Goal: Contribute content: Contribute content

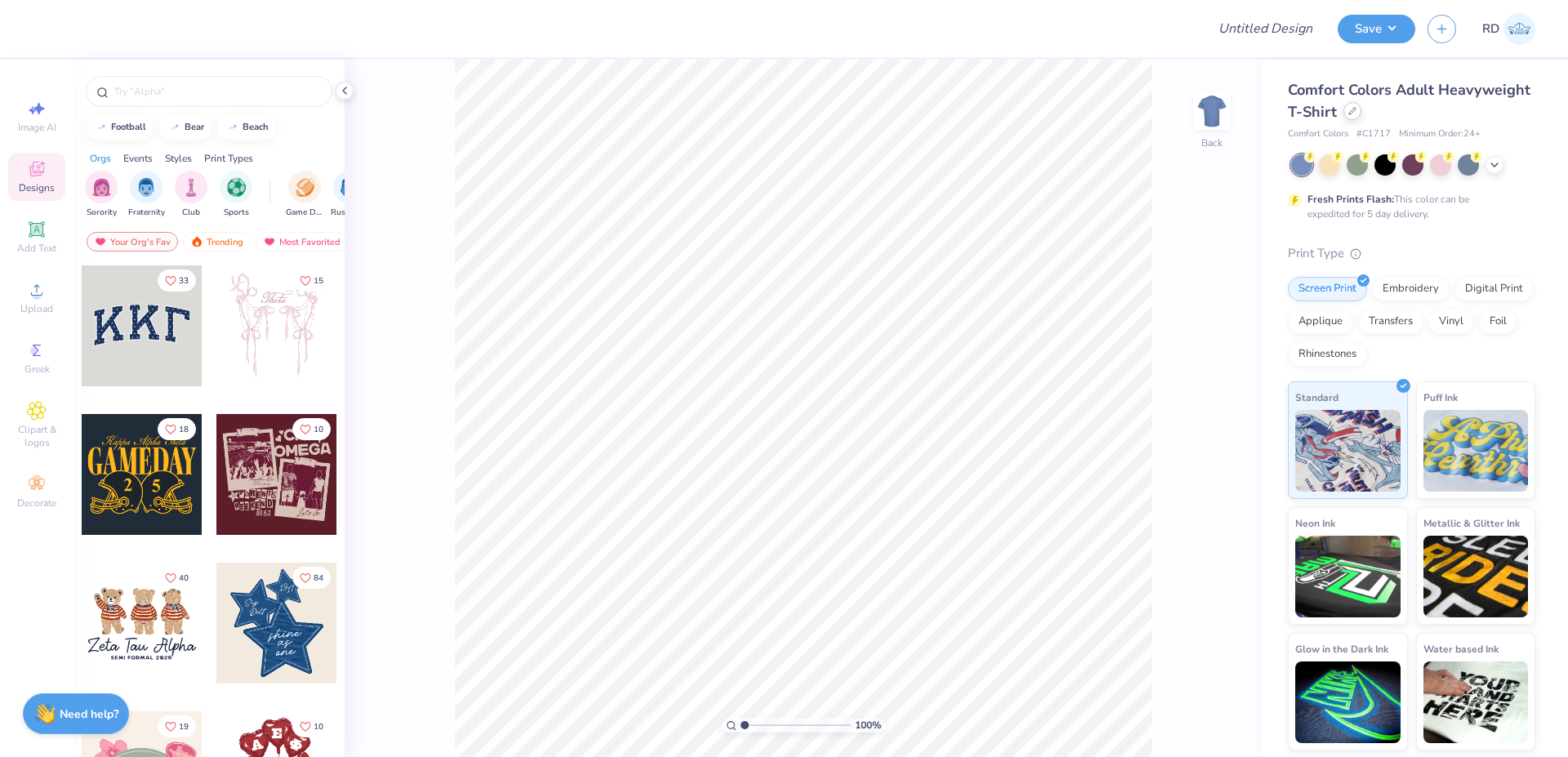
click at [1356, 115] on div at bounding box center [1353, 111] width 18 height 18
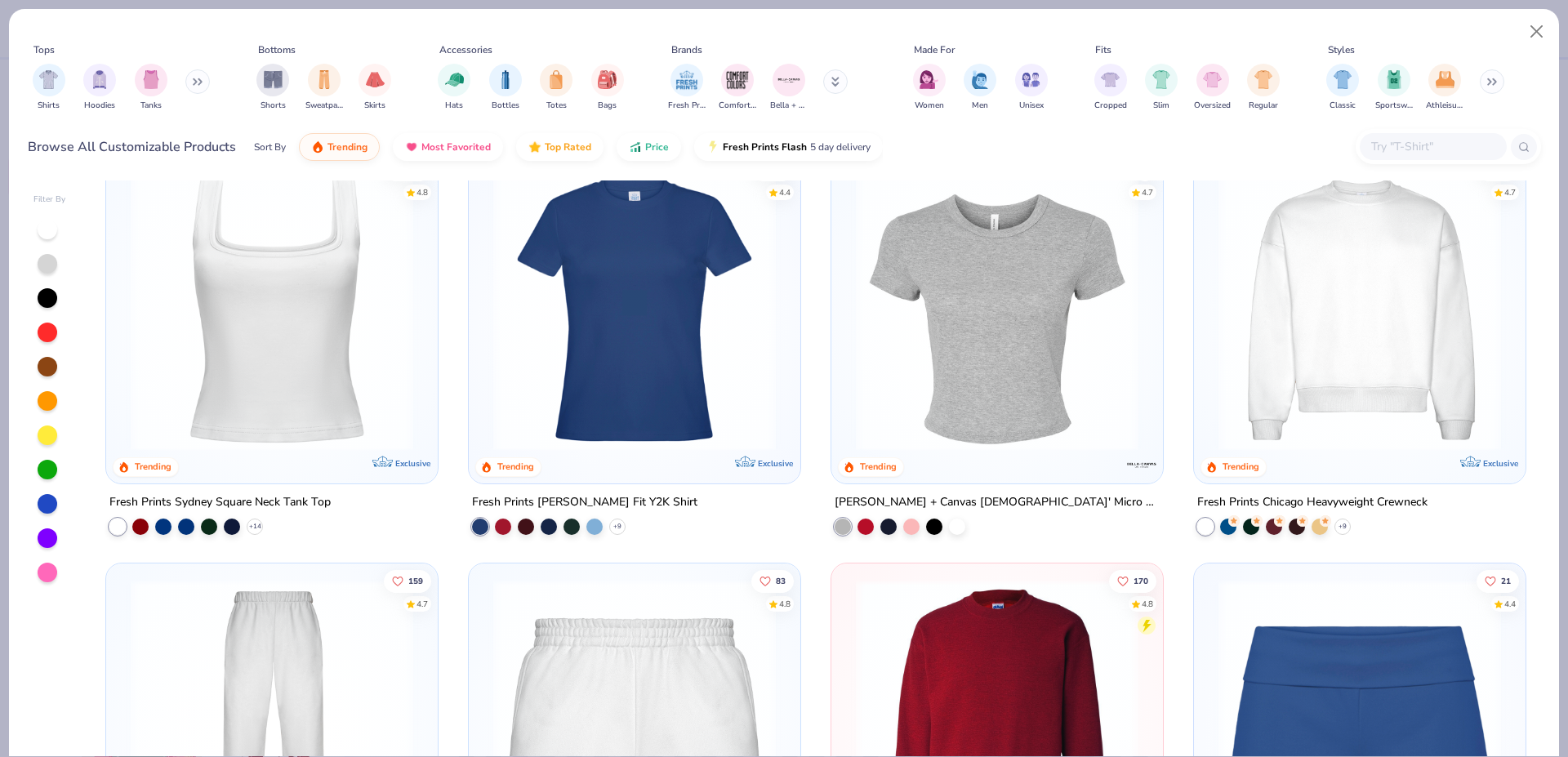
scroll to position [1078, 0]
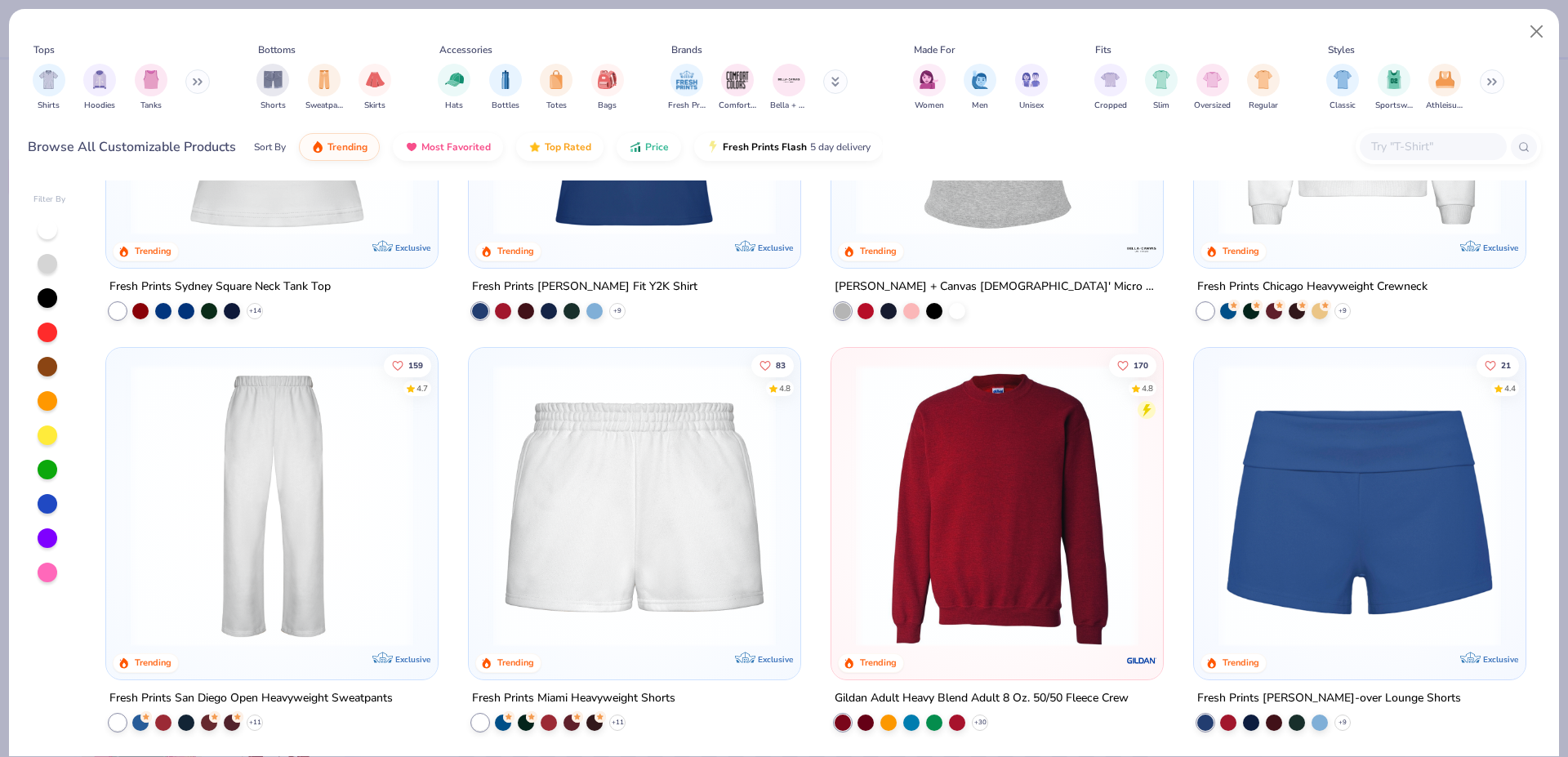
click at [1399, 142] on input "text" at bounding box center [1432, 146] width 126 height 19
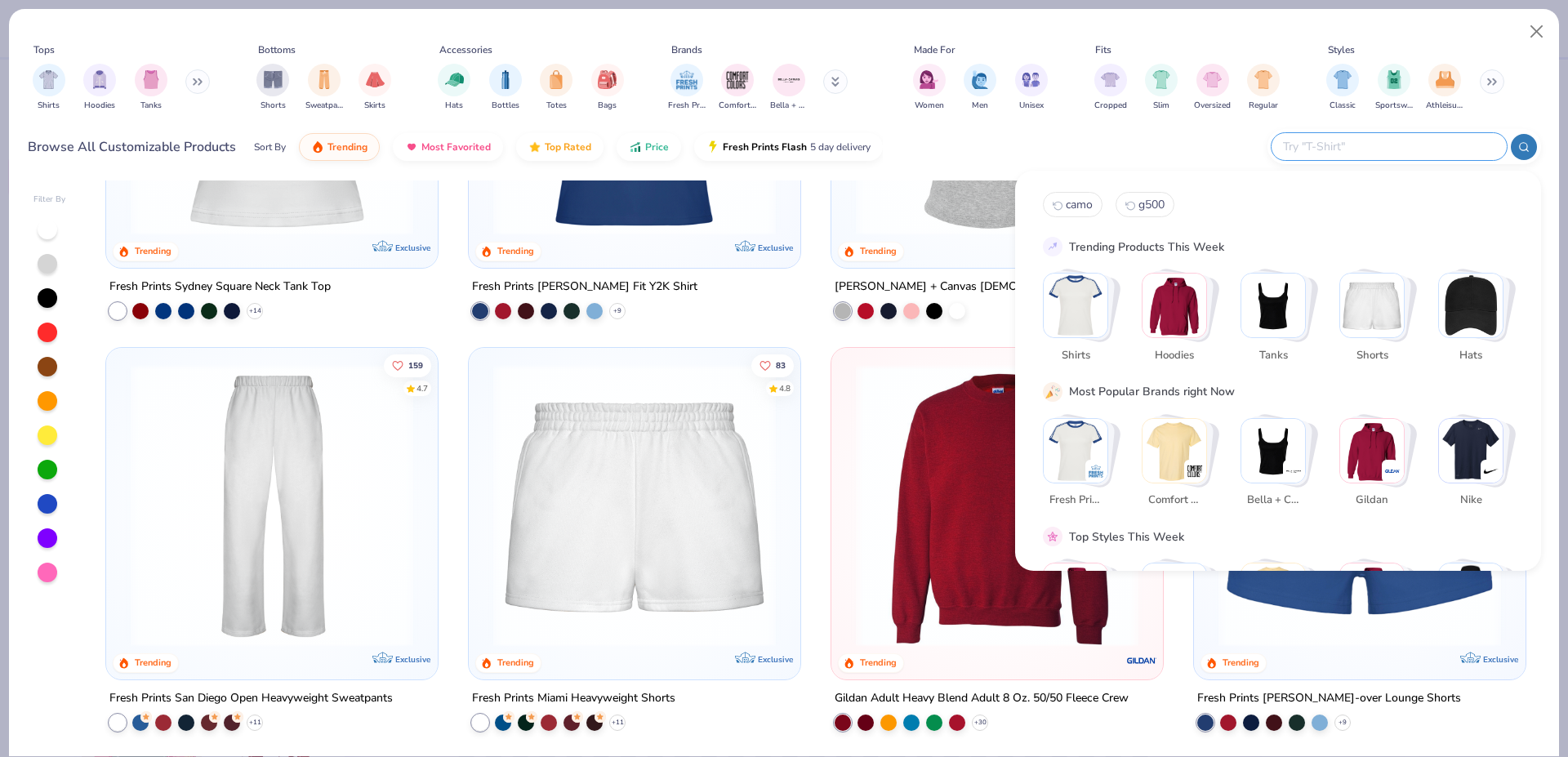
paste input "B8882"
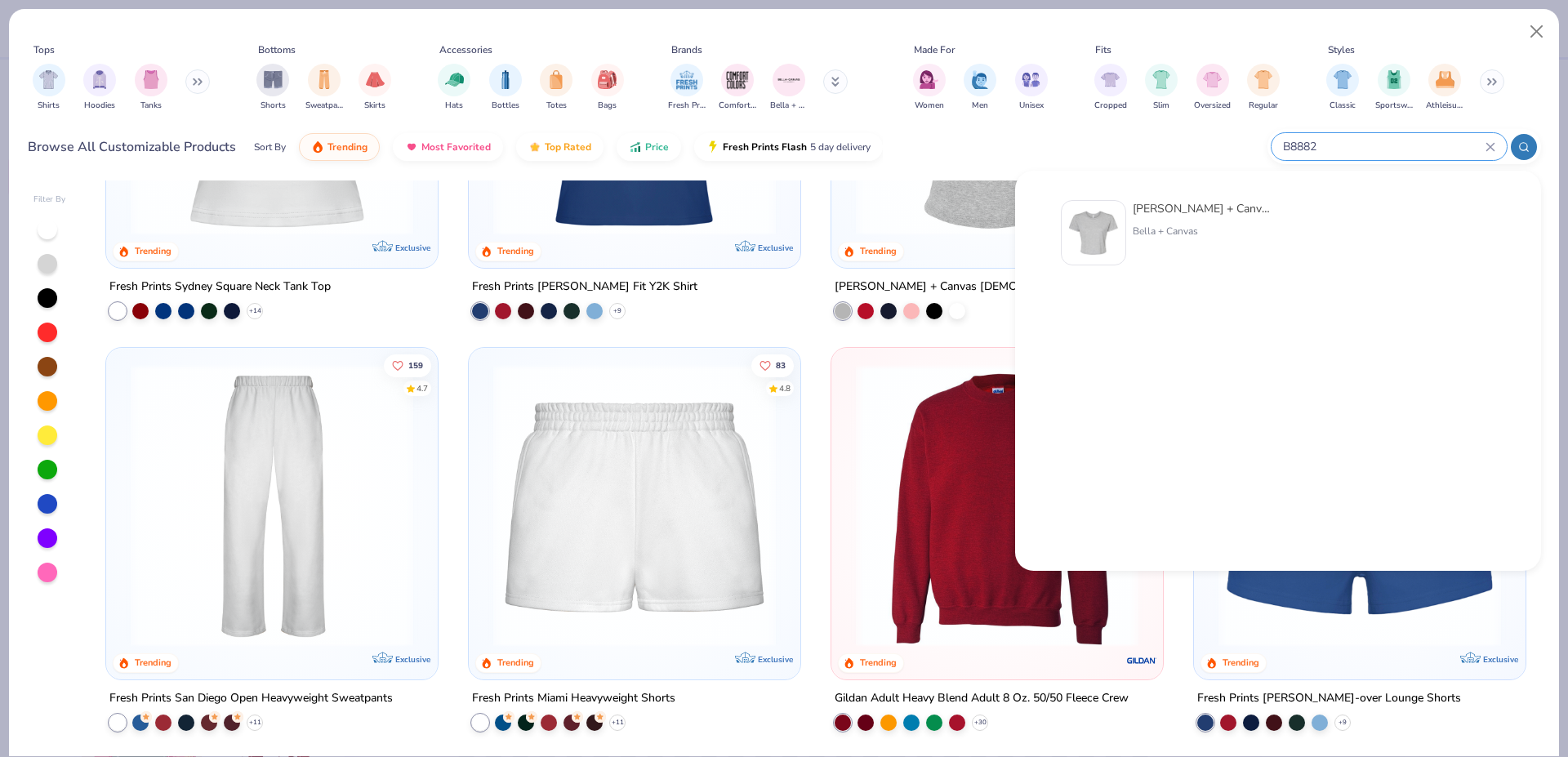
type input "B8882"
click at [1105, 226] on img at bounding box center [1094, 233] width 51 height 51
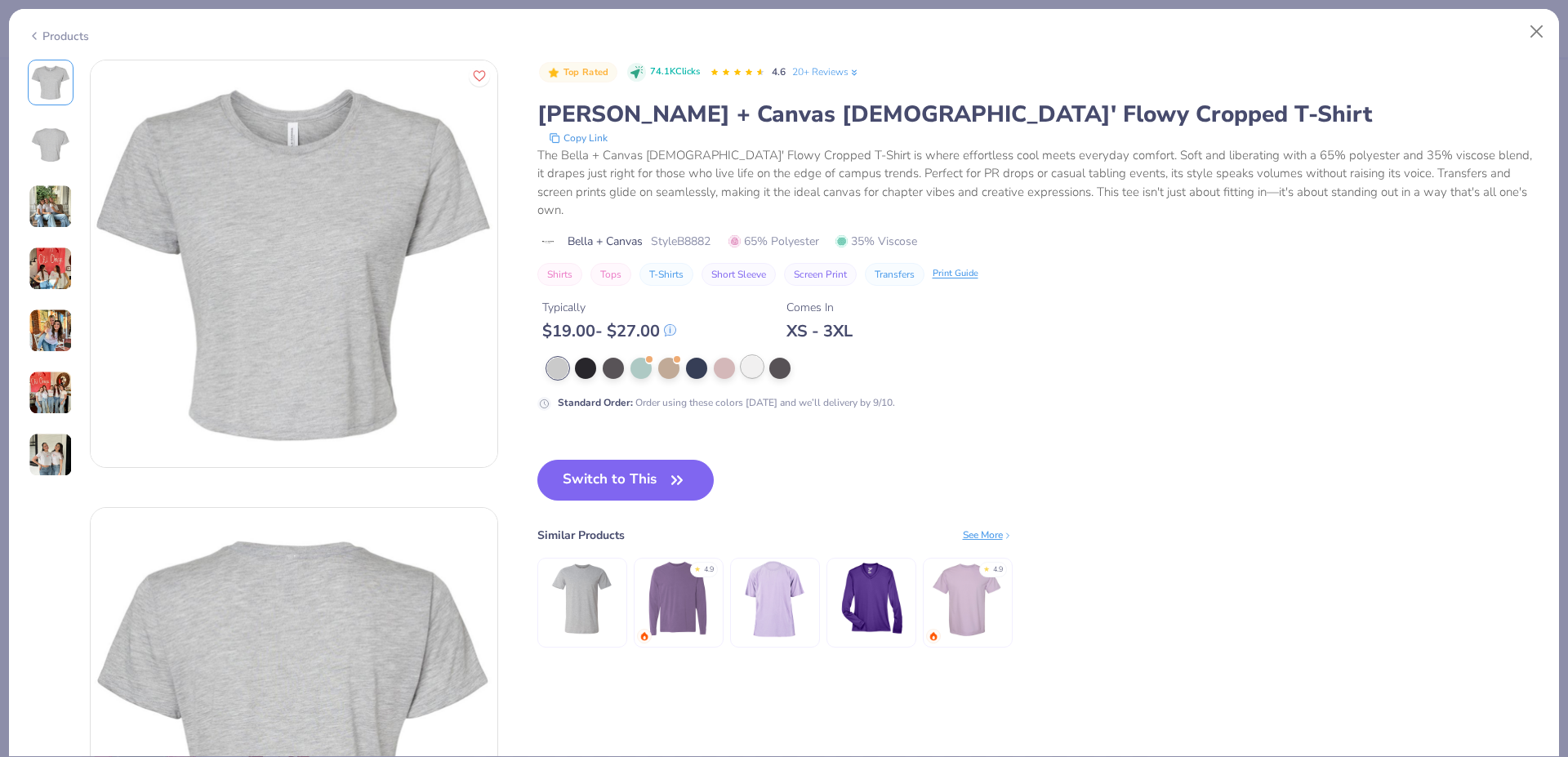
click at [748, 357] on div at bounding box center [751, 367] width 21 height 21
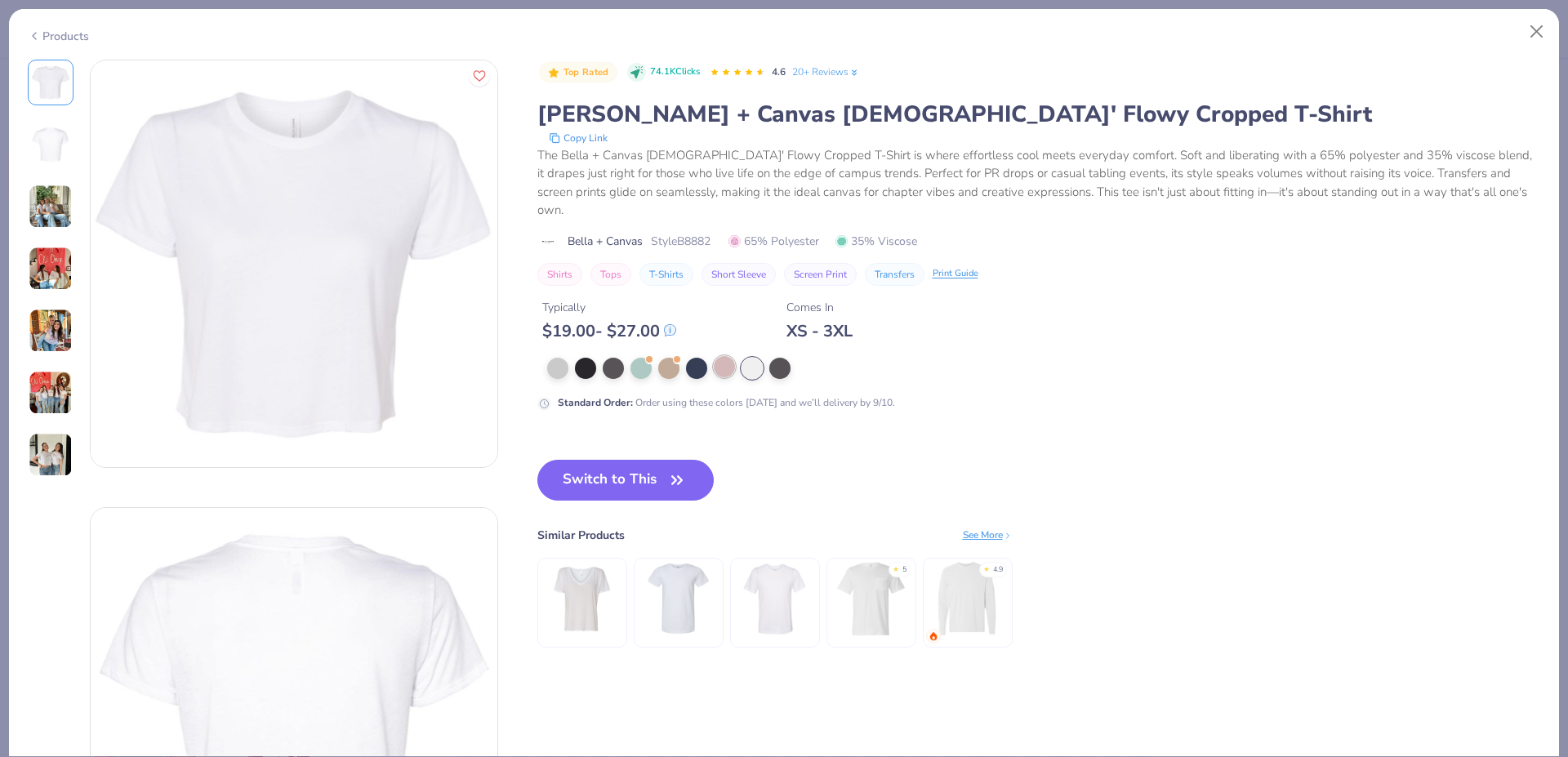
click at [719, 357] on div at bounding box center [724, 367] width 21 height 21
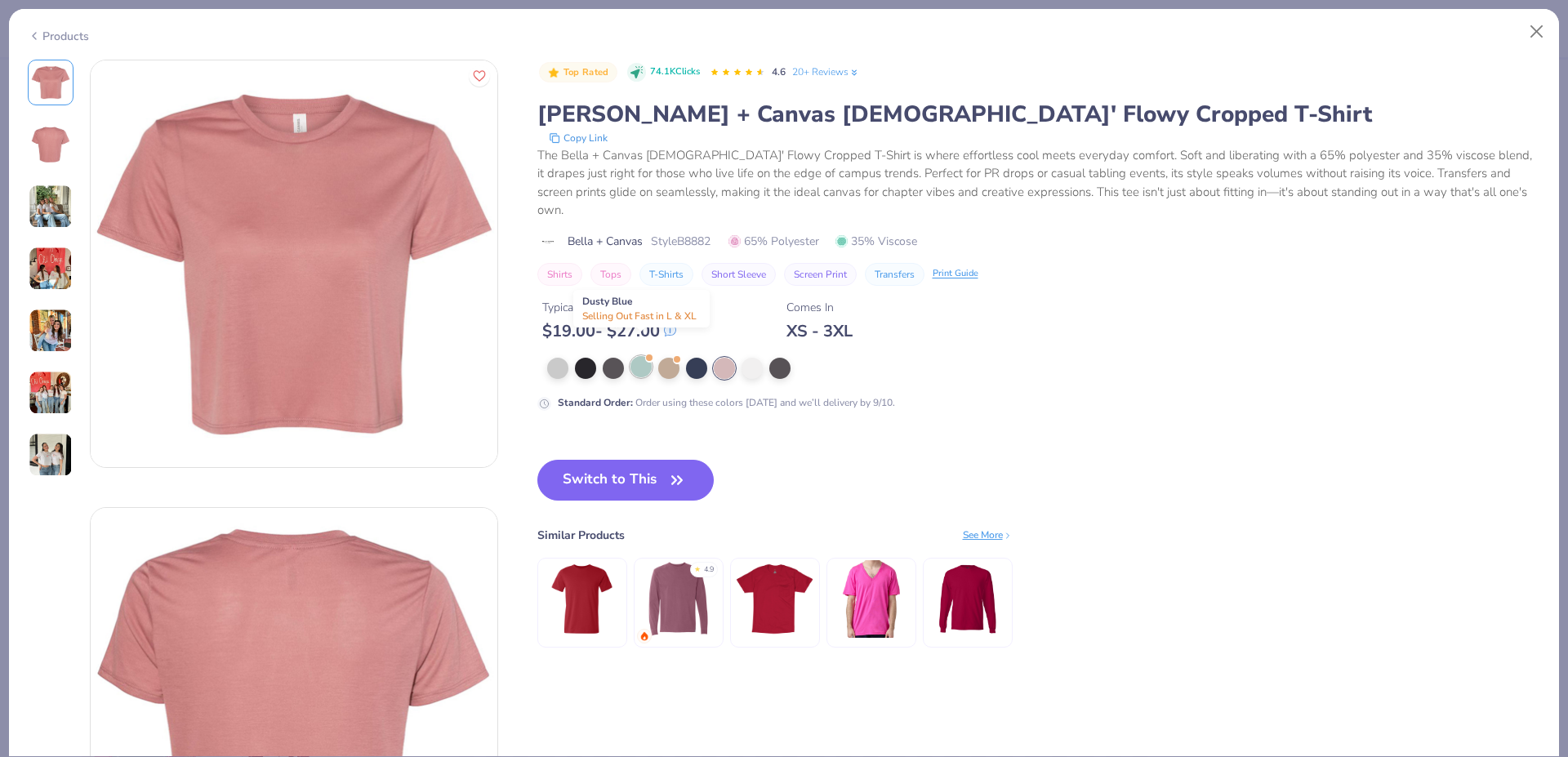
click at [639, 357] on div at bounding box center [641, 367] width 21 height 21
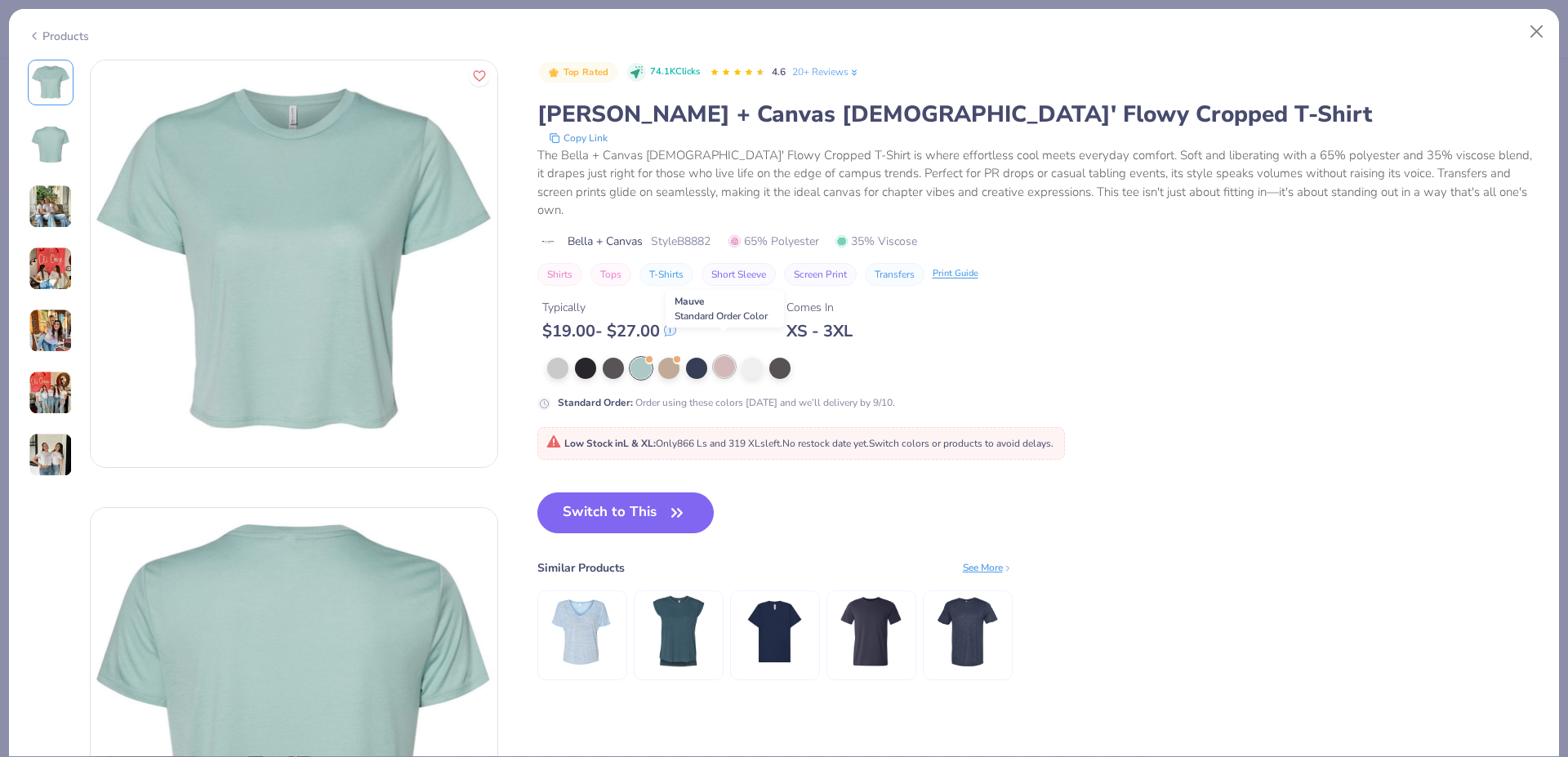
click at [728, 357] on div at bounding box center [724, 367] width 21 height 21
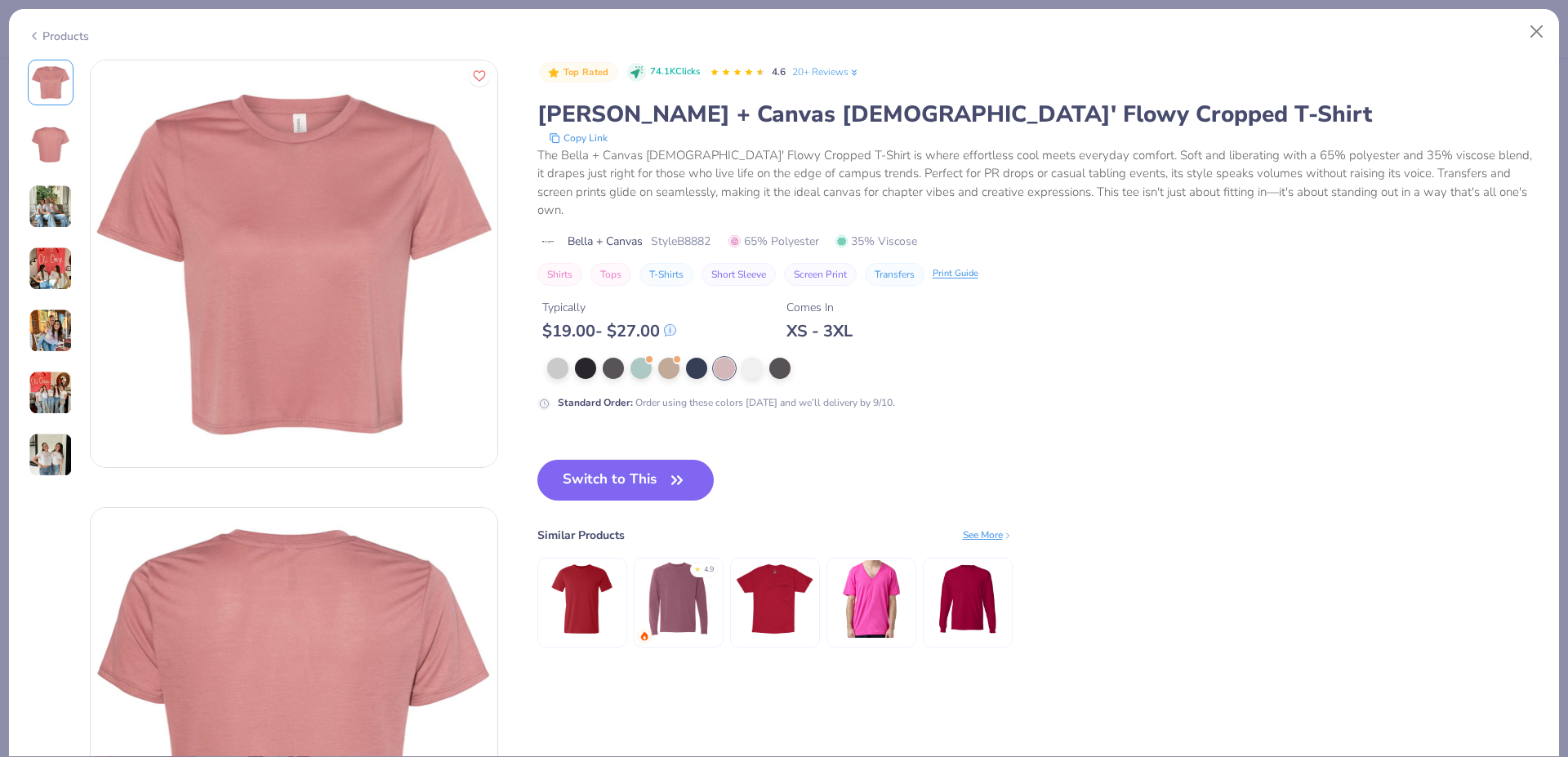
click at [746, 361] on div "Standard Order : Order using these colors [DATE] and we’ll delivery by 9/10." at bounding box center [863, 384] width 654 height 53
click at [753, 357] on div at bounding box center [751, 367] width 21 height 21
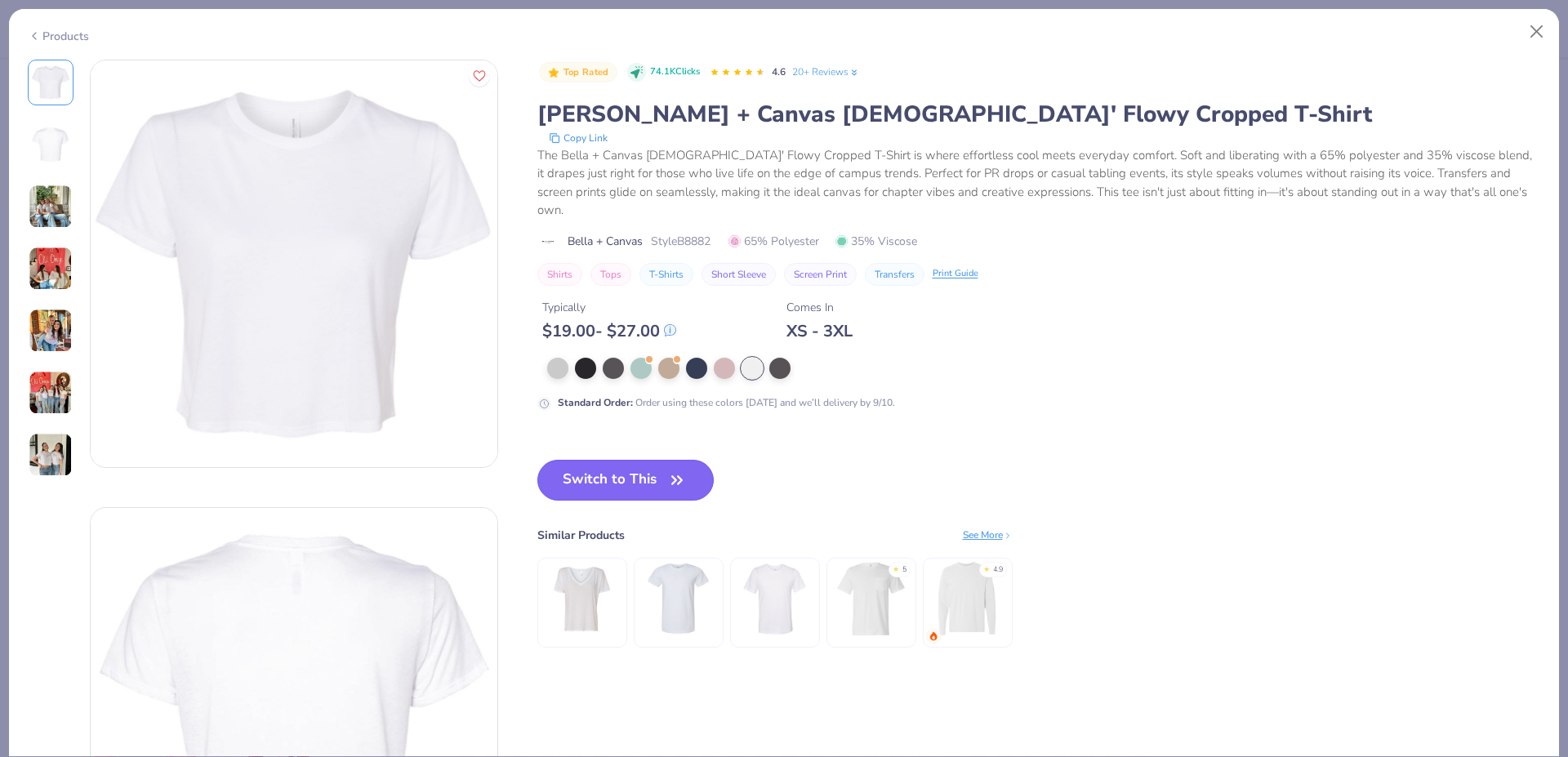
click at [640, 460] on button "Switch to This" at bounding box center [625, 480] width 177 height 41
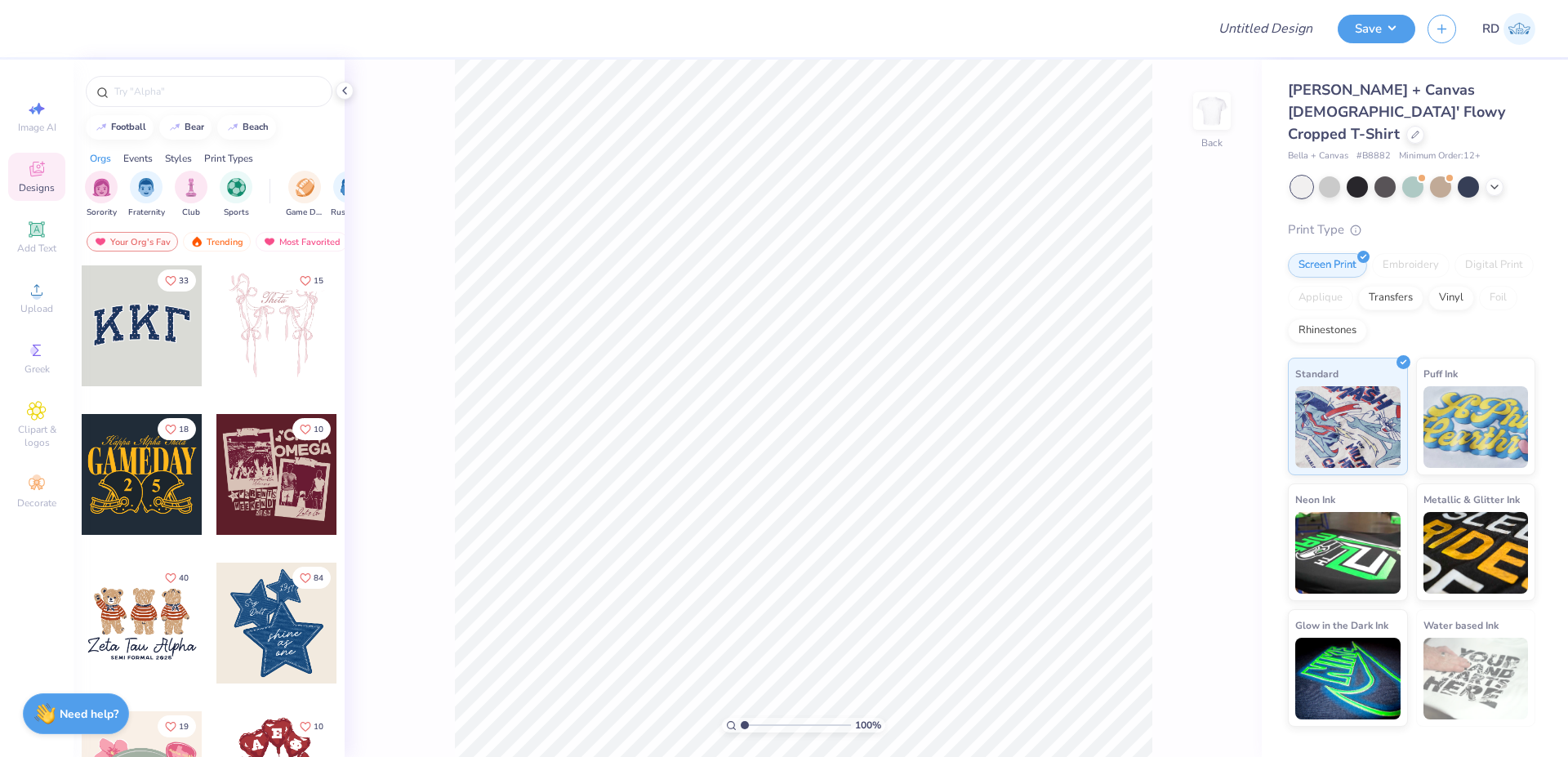
click at [30, 227] on icon at bounding box center [36, 229] width 19 height 19
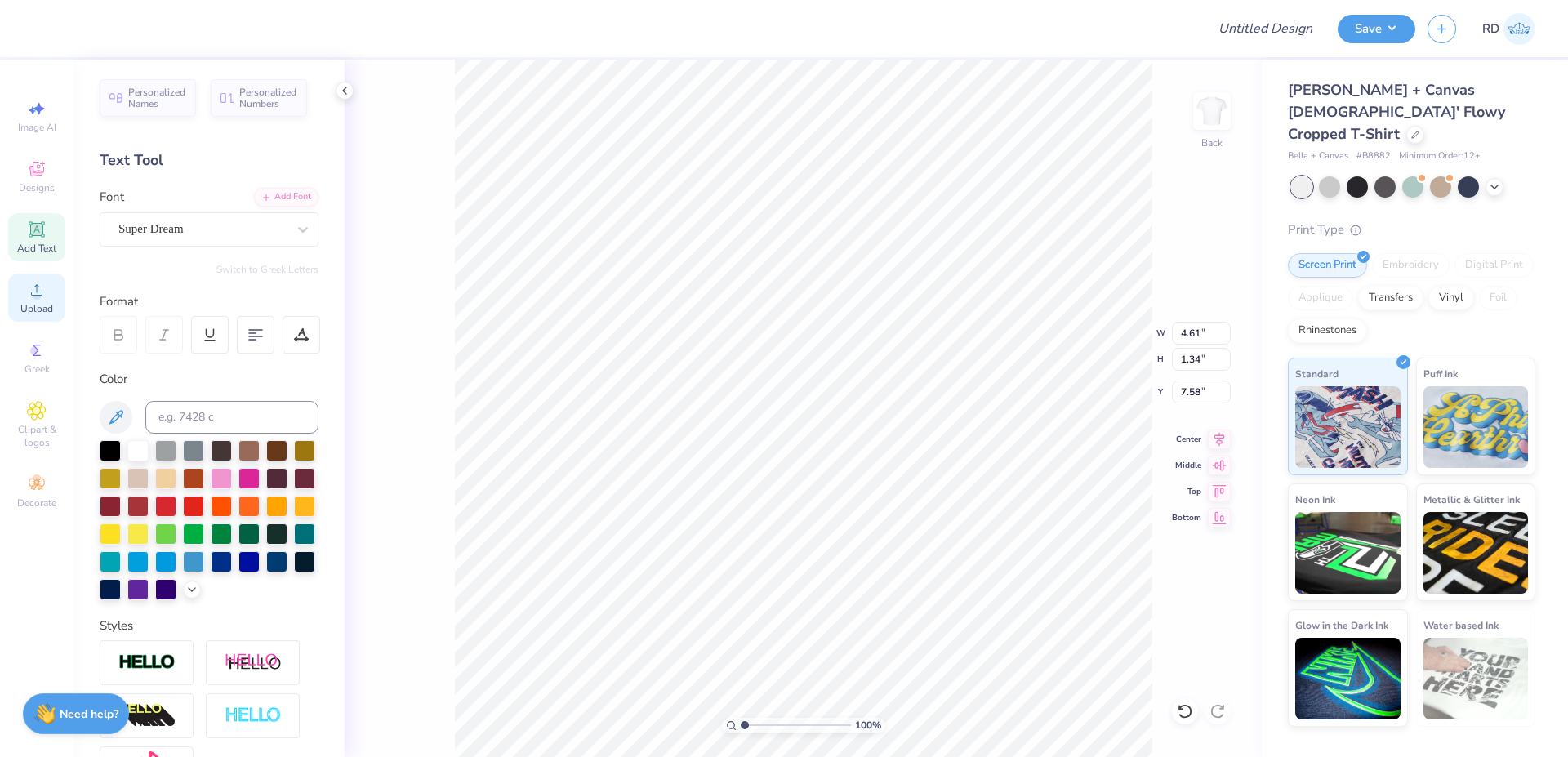
click at [39, 301] on div "Upload" at bounding box center [36, 297] width 57 height 48
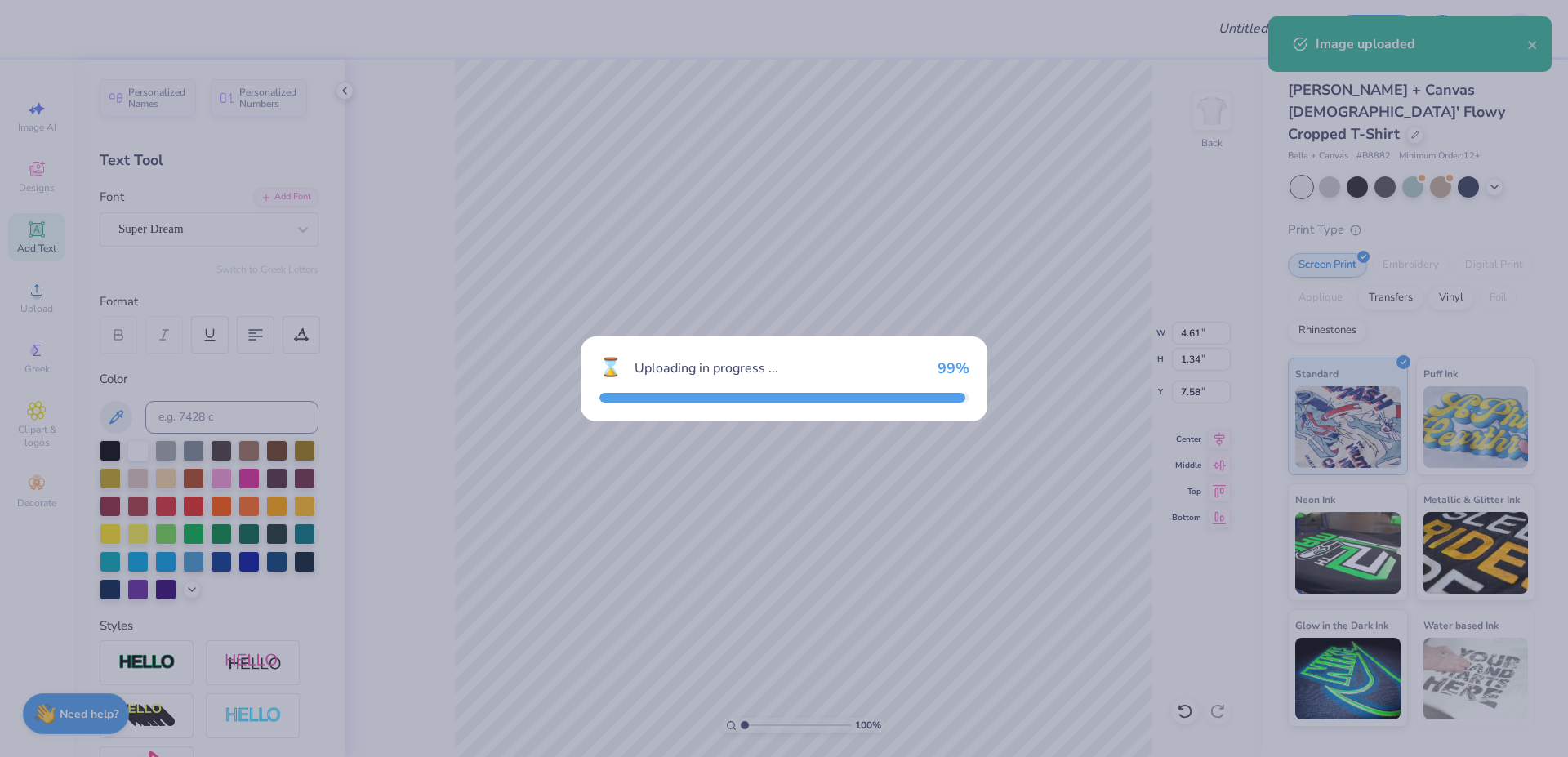
type input "12.64"
type input "10.47"
type input "3.01"
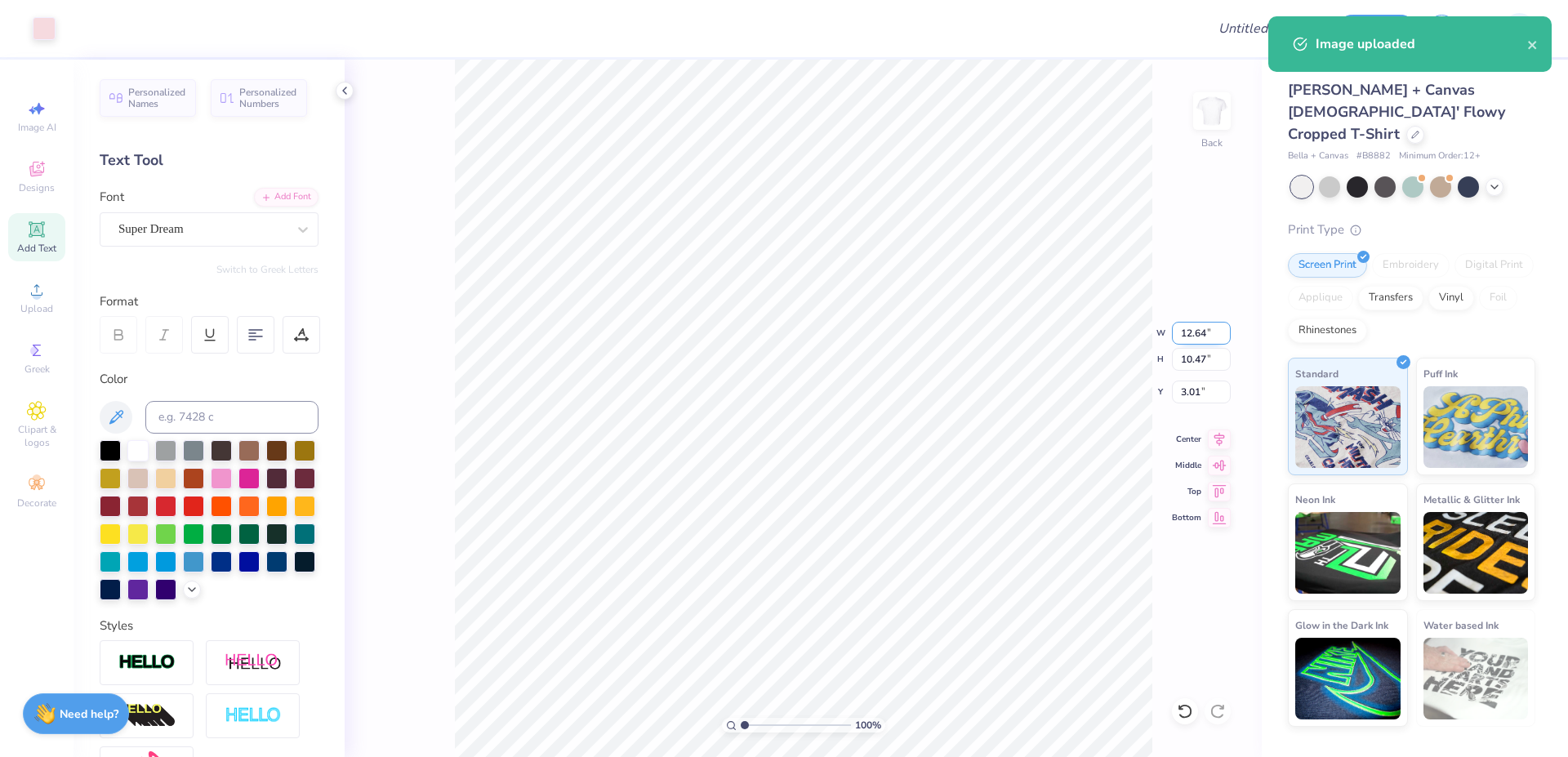
click at [1195, 332] on input "12.64" at bounding box center [1202, 333] width 58 height 23
type input "7.00"
type input "5.80"
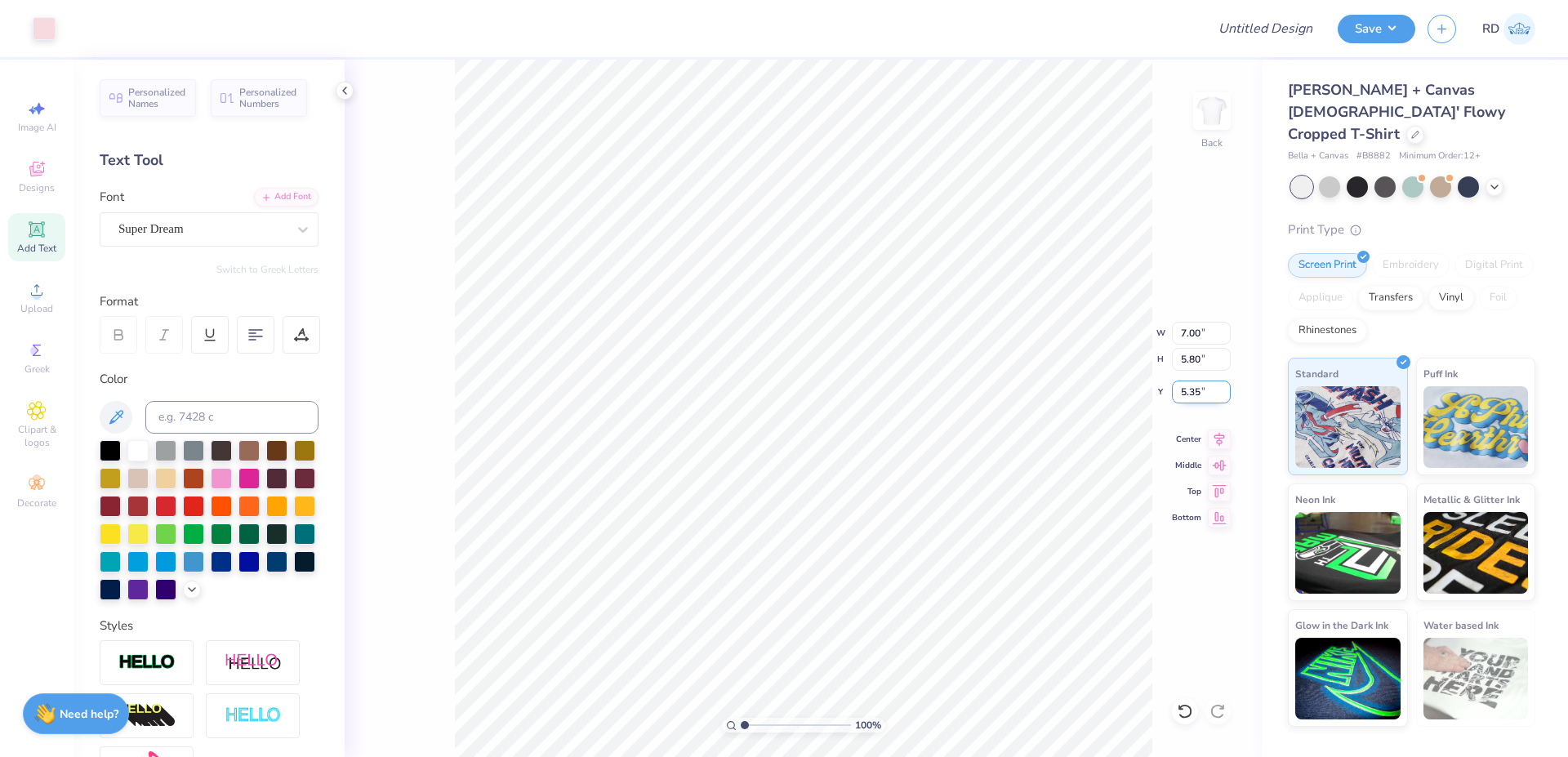
click at [1197, 386] on input "5.35" at bounding box center [1202, 391] width 58 height 23
type input "3.00"
click at [1221, 441] on icon at bounding box center [1219, 437] width 23 height 19
click at [926, 731] on li "Send to Back" at bounding box center [935, 737] width 129 height 32
type input "4.61"
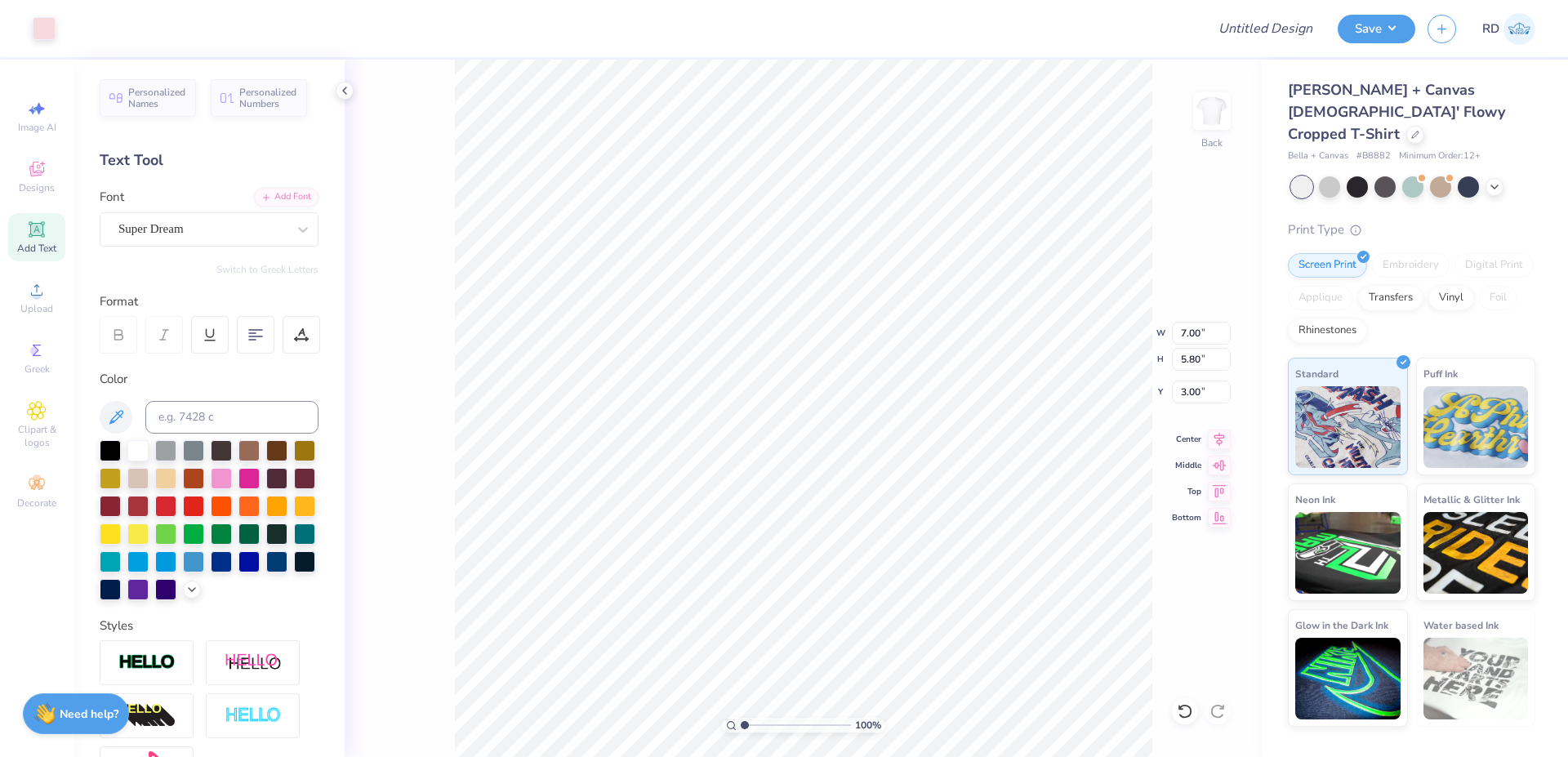
type input "1.34"
type input "7.58"
click at [215, 430] on input at bounding box center [232, 418] width 173 height 33
type input "705"
type input "4.61"
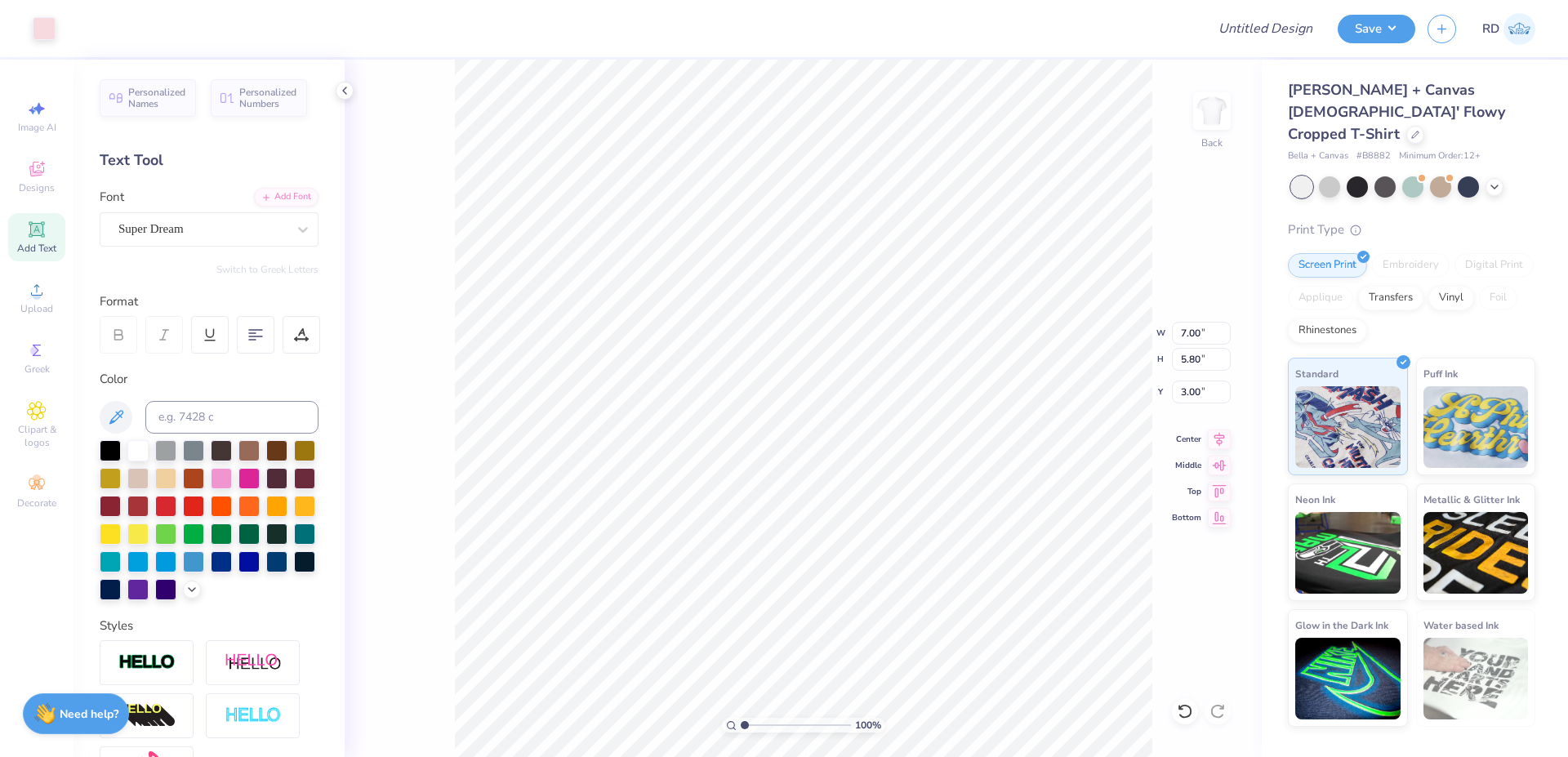
type input "1.34"
type input "5.38"
paste textarea "DeeZee"
type textarea "DeeZee"
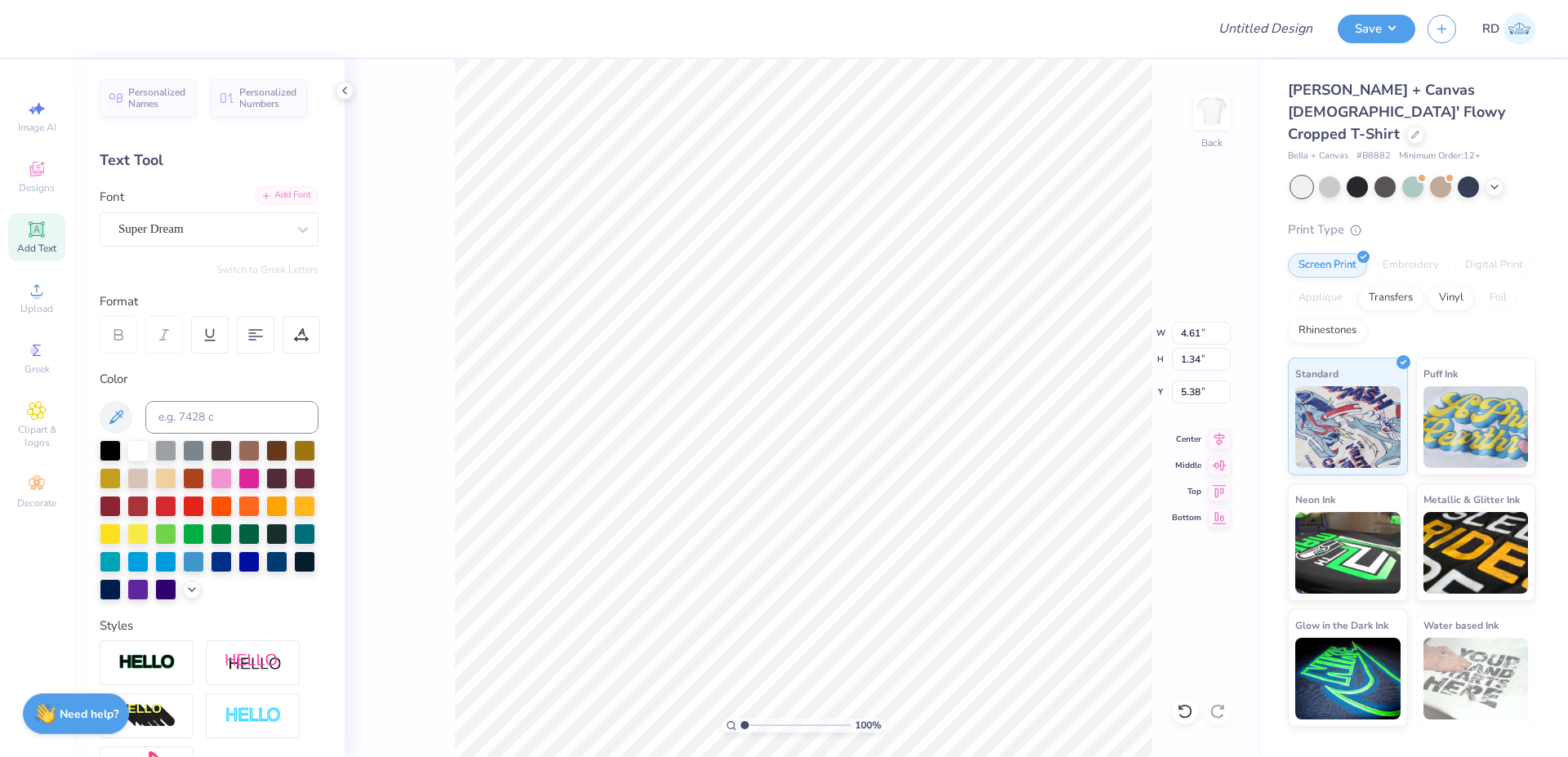
click at [278, 195] on div "Add Font" at bounding box center [286, 195] width 65 height 19
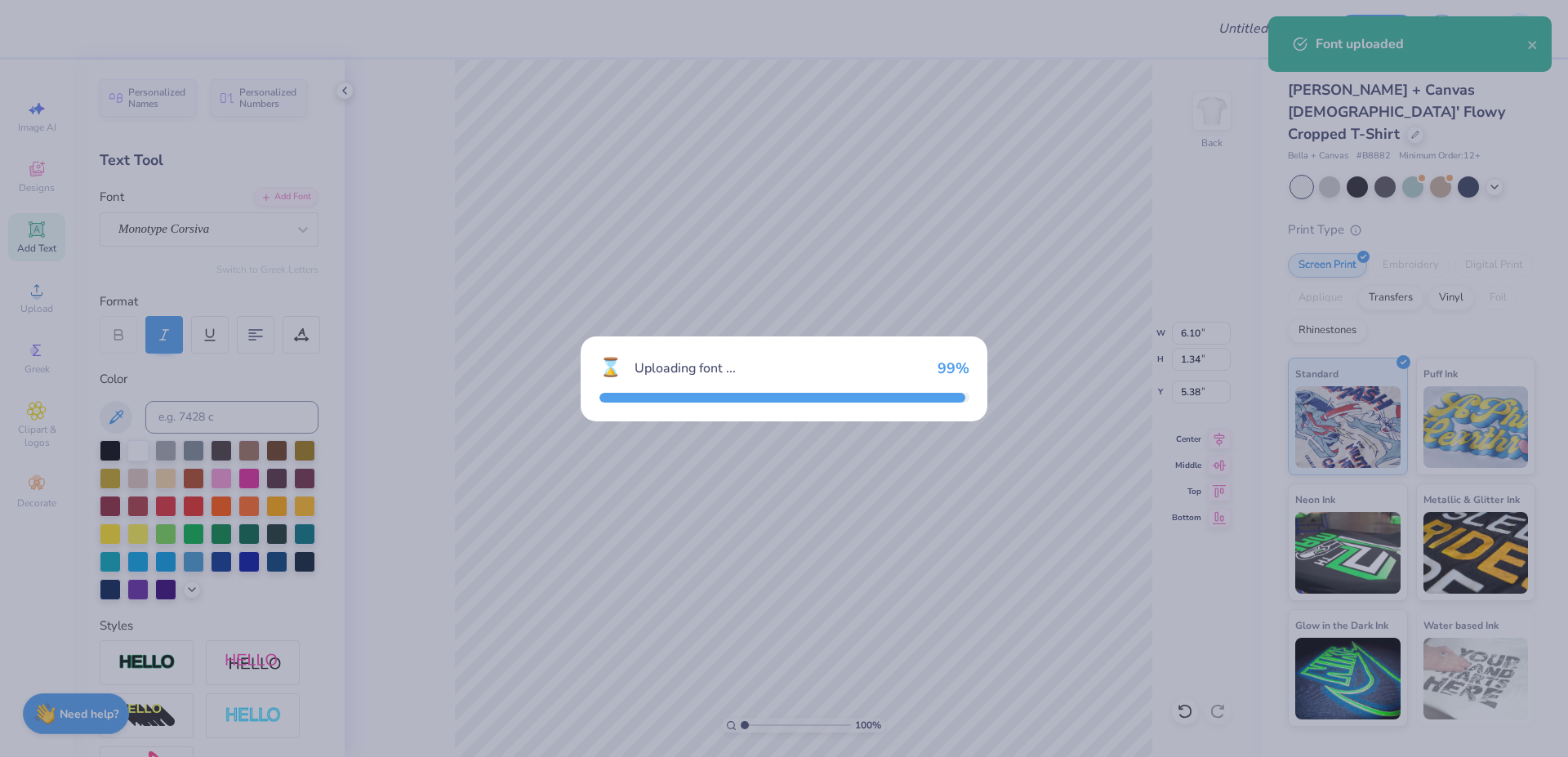
type input "5.06"
type input "1.17"
type input "5.46"
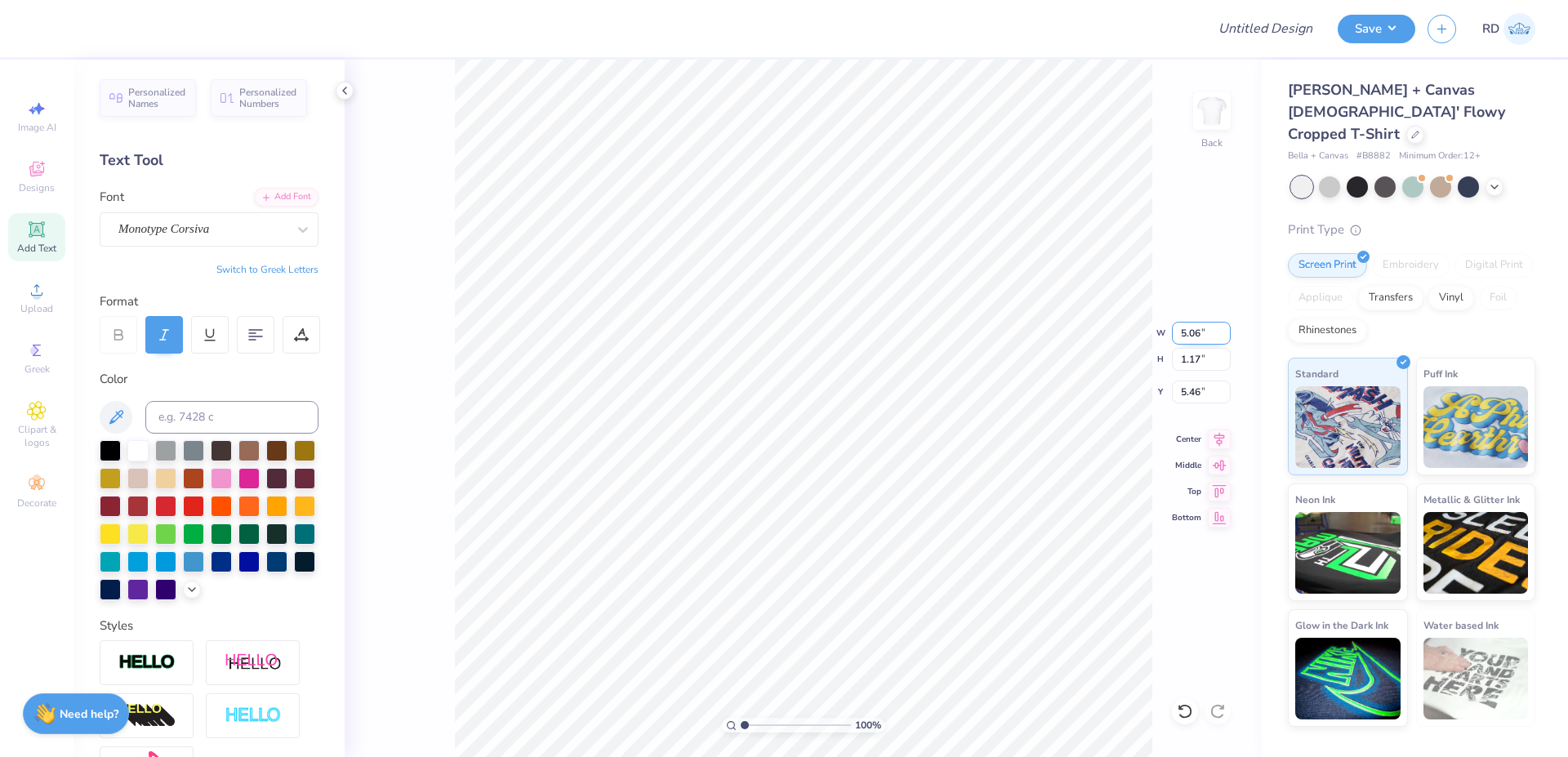
click at [1181, 327] on input "5.06" at bounding box center [1202, 333] width 58 height 23
paste input "4.72"
type input "4.72"
type input "1.09"
type input "5.50"
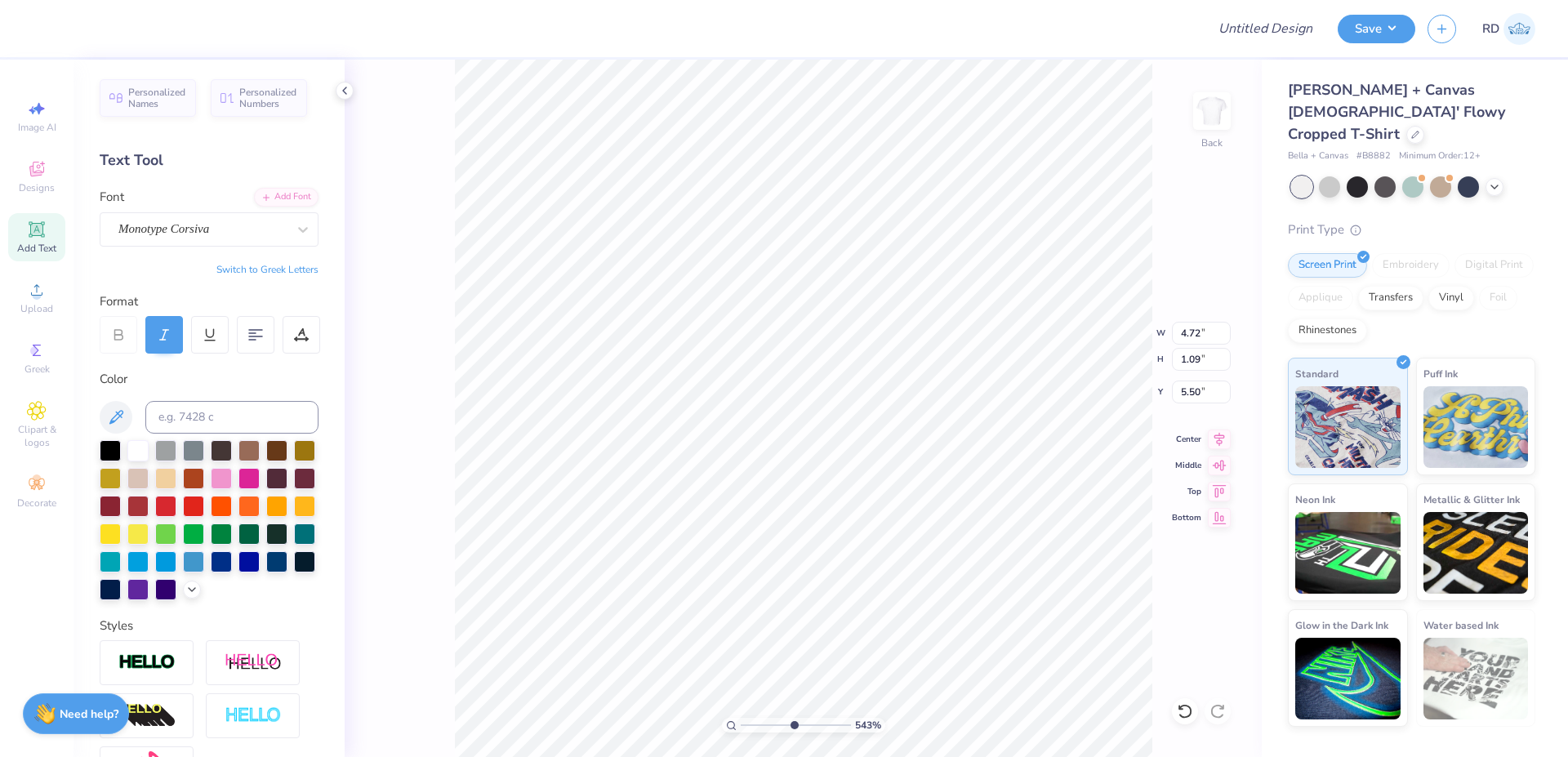
click at [793, 724] on input "range" at bounding box center [796, 725] width 110 height 15
click at [792, 724] on input "range" at bounding box center [796, 725] width 110 height 15
type input "5.36"
type input "5.07"
click at [1221, 441] on icon at bounding box center [1219, 437] width 23 height 19
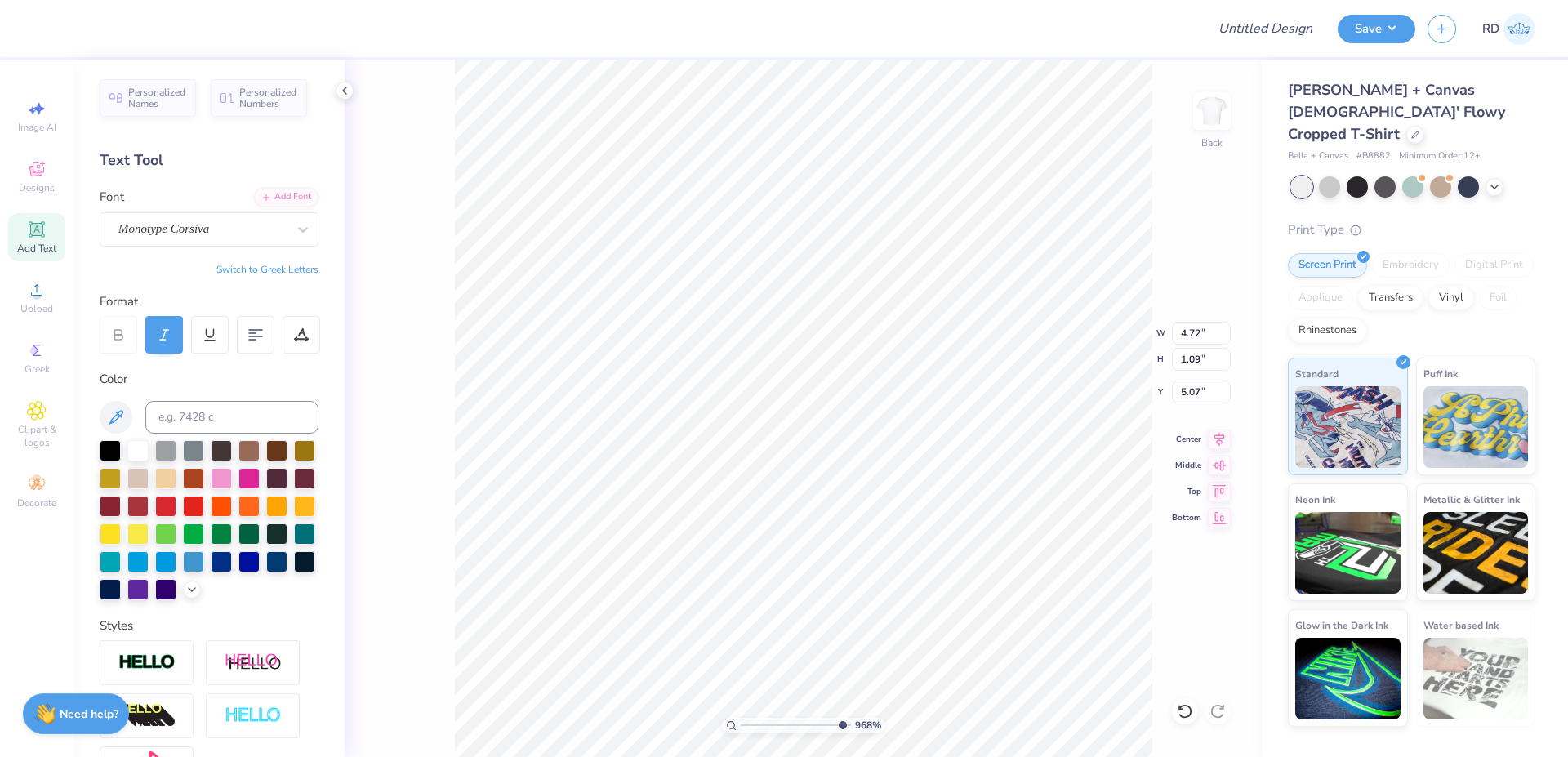
click at [840, 725] on input "range" at bounding box center [796, 725] width 110 height 15
type input "9.68"
type input "5.05"
click at [789, 725] on input "range" at bounding box center [796, 725] width 110 height 15
type input "5.13"
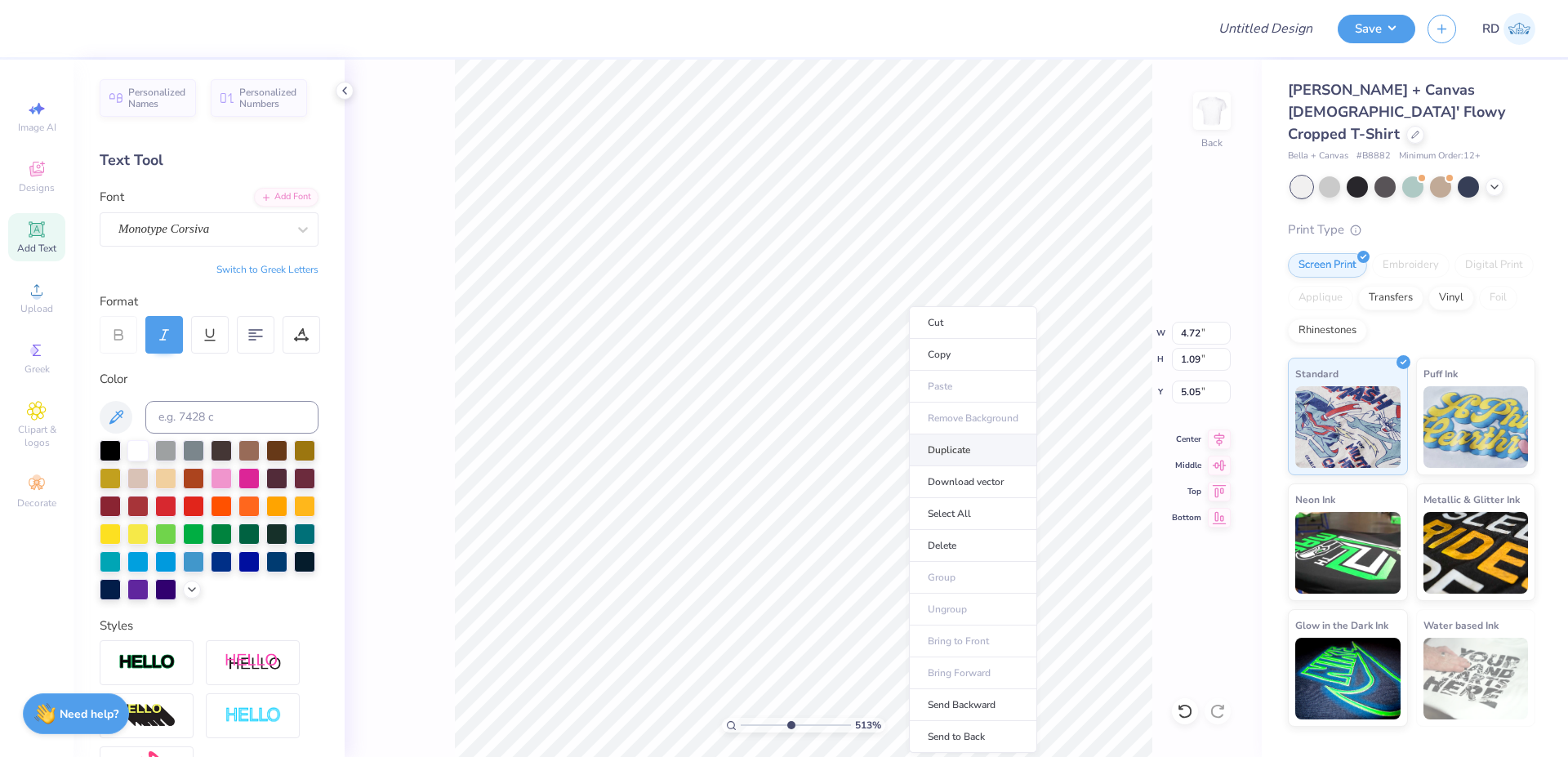
click at [955, 442] on li "Duplicate" at bounding box center [973, 451] width 129 height 32
type input "6.08"
click at [272, 193] on div "Add Font" at bounding box center [286, 195] width 65 height 19
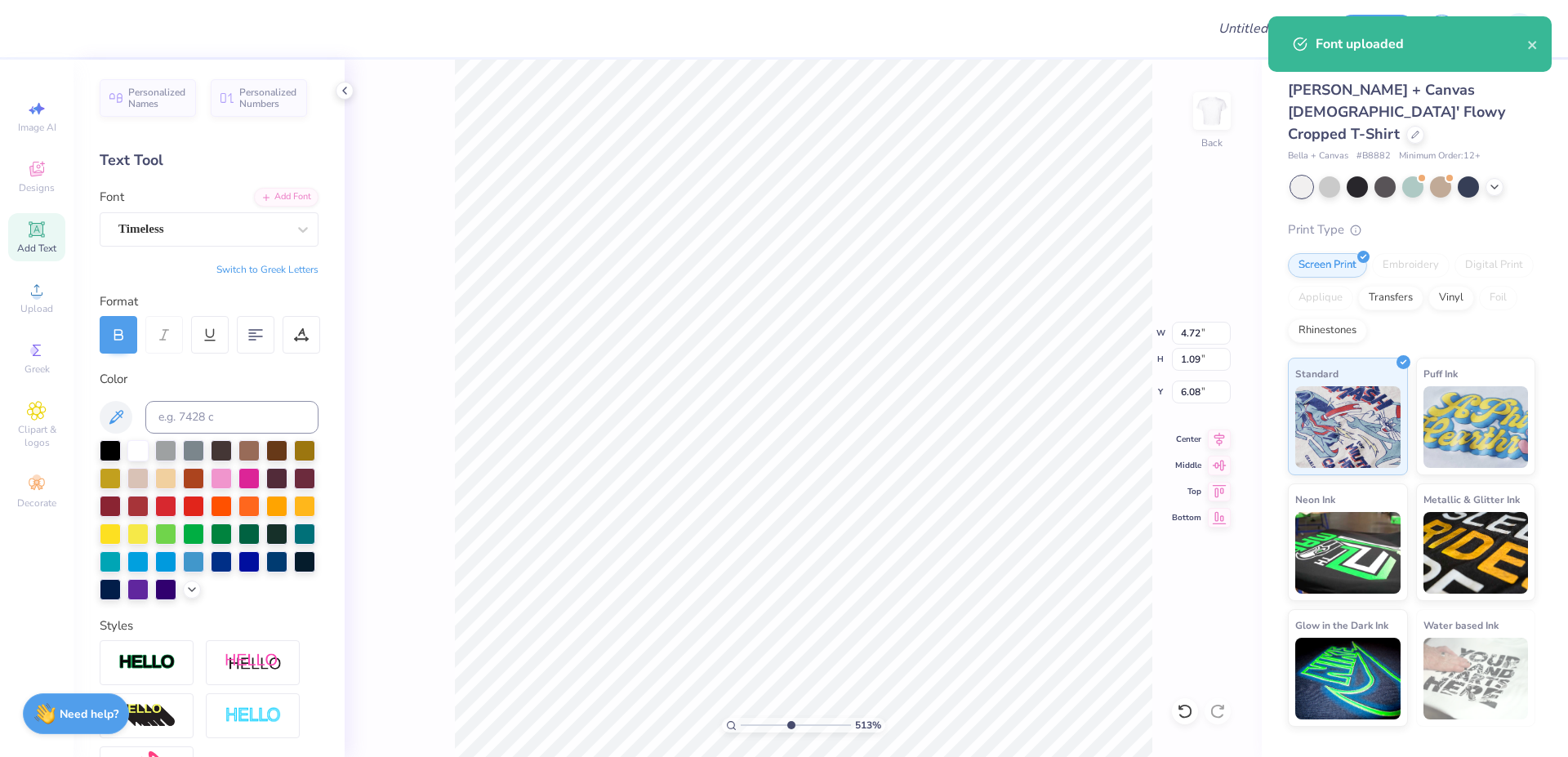
type input "5.76"
type input "1.24"
type input "6.00"
click at [750, 725] on input "range" at bounding box center [796, 725] width 110 height 15
type input "1.56"
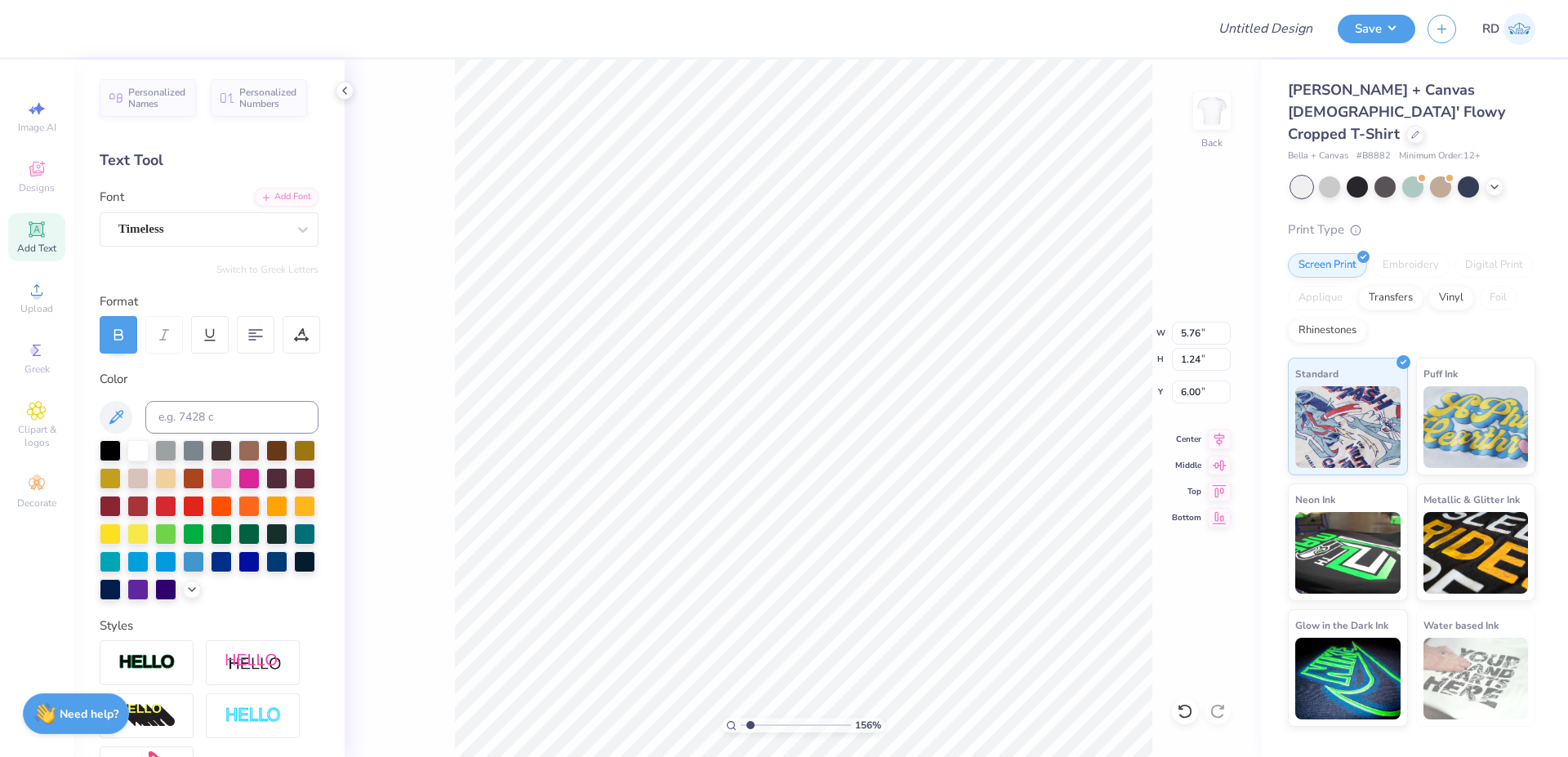
type input "2.13"
type input "0.46"
type input "4.09"
click at [779, 729] on input "range" at bounding box center [796, 725] width 110 height 15
type input "6.41"
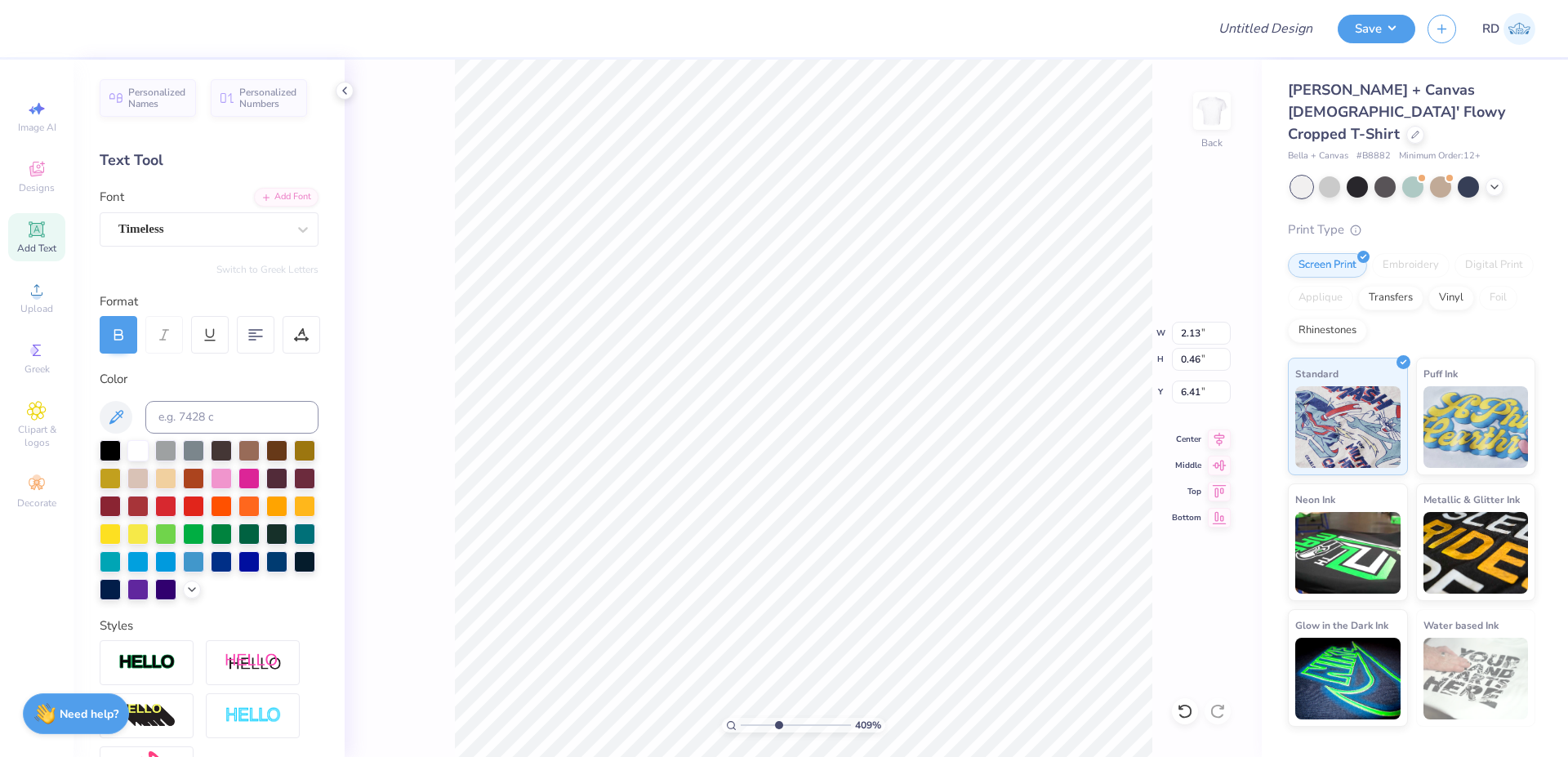
type input "7.00"
type input "5.80"
type input "3.00"
type input "2.13"
type input "0.46"
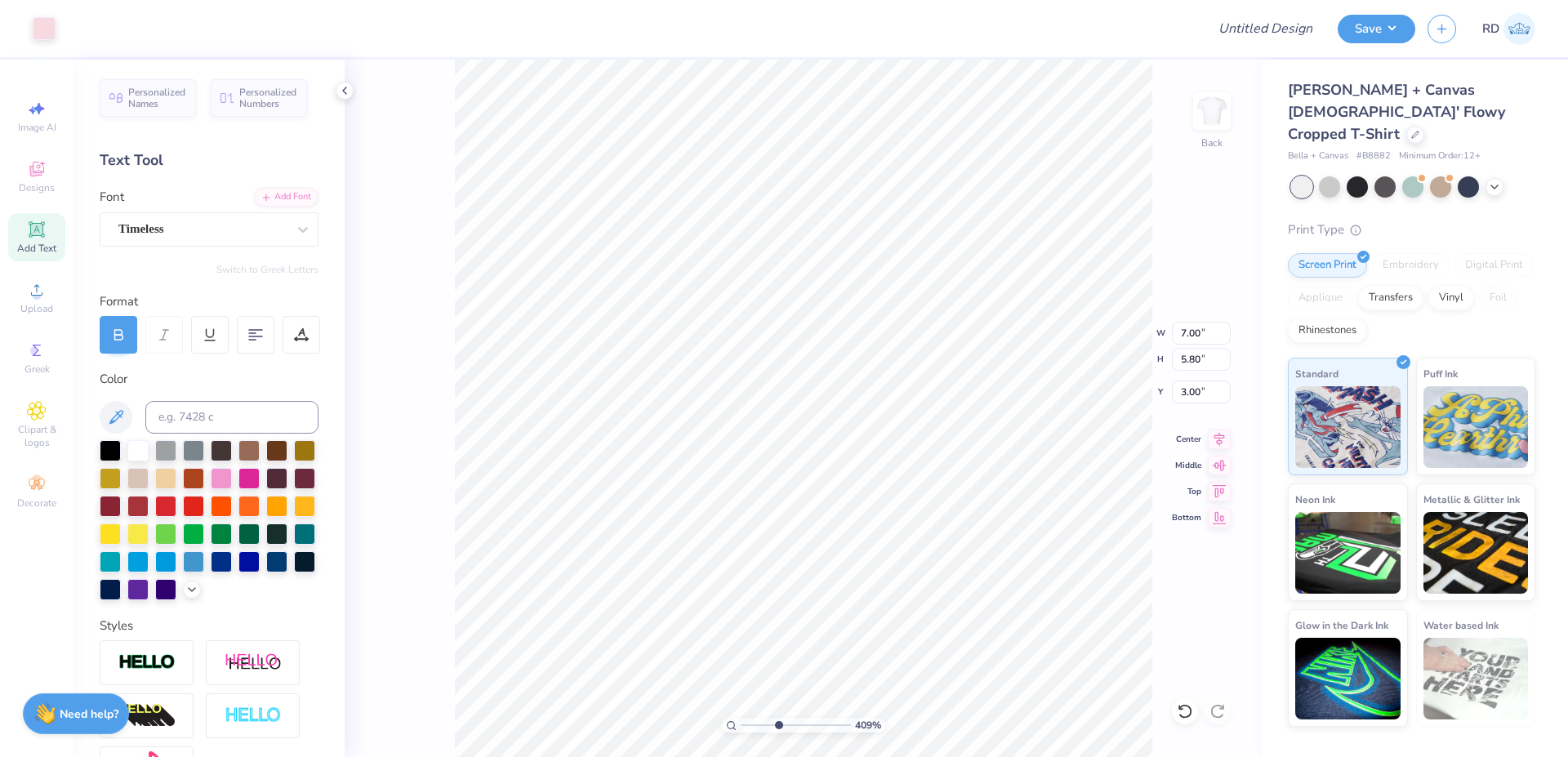
type input "6.41"
type textarea "BID DAY '25"
click at [1195, 334] on input "2.13" at bounding box center [1202, 333] width 58 height 23
type input "3.47"
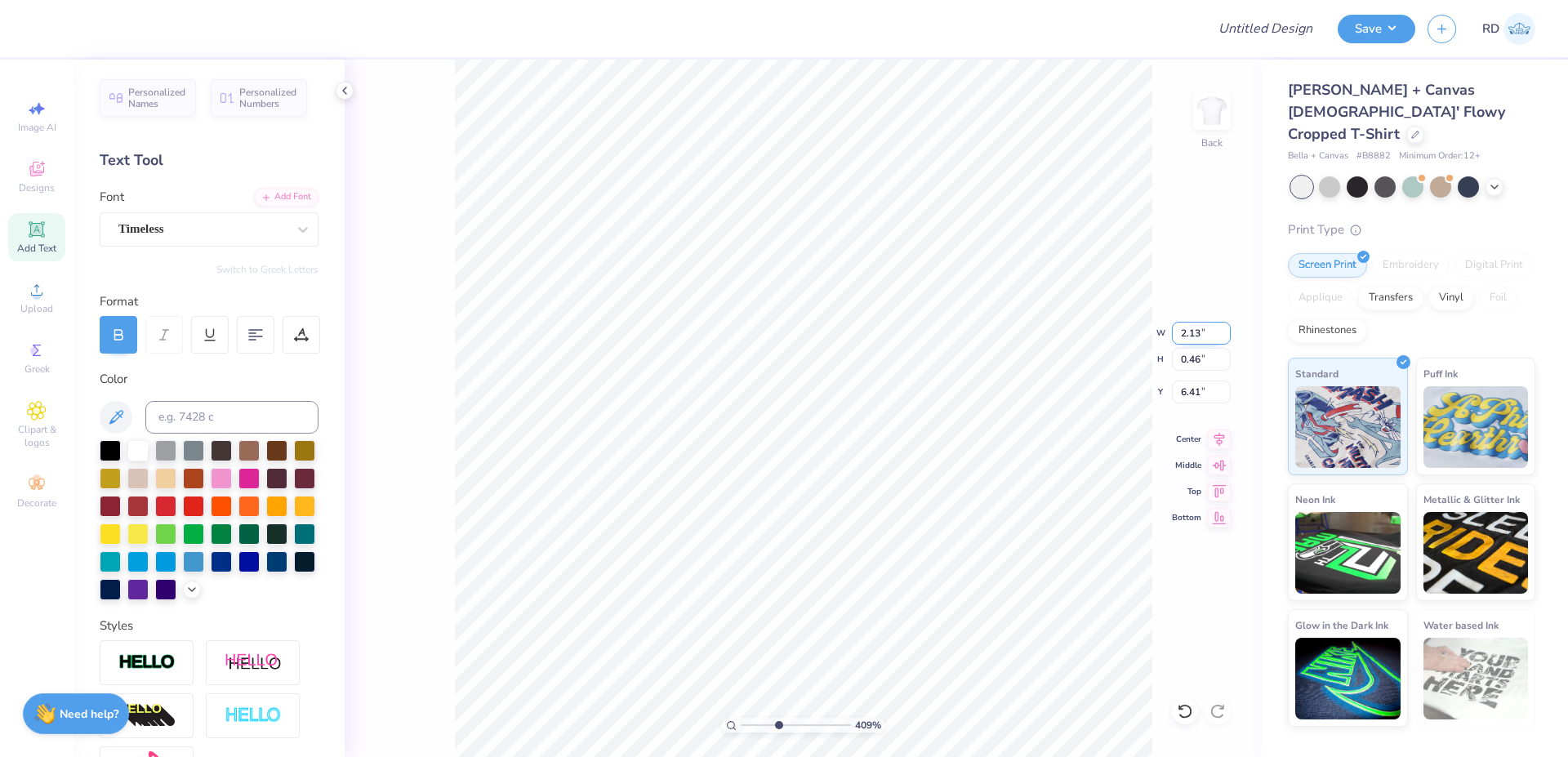
type input "6.40"
paste input "34"
type input "3.34"
type input "0.45"
type input "6.41"
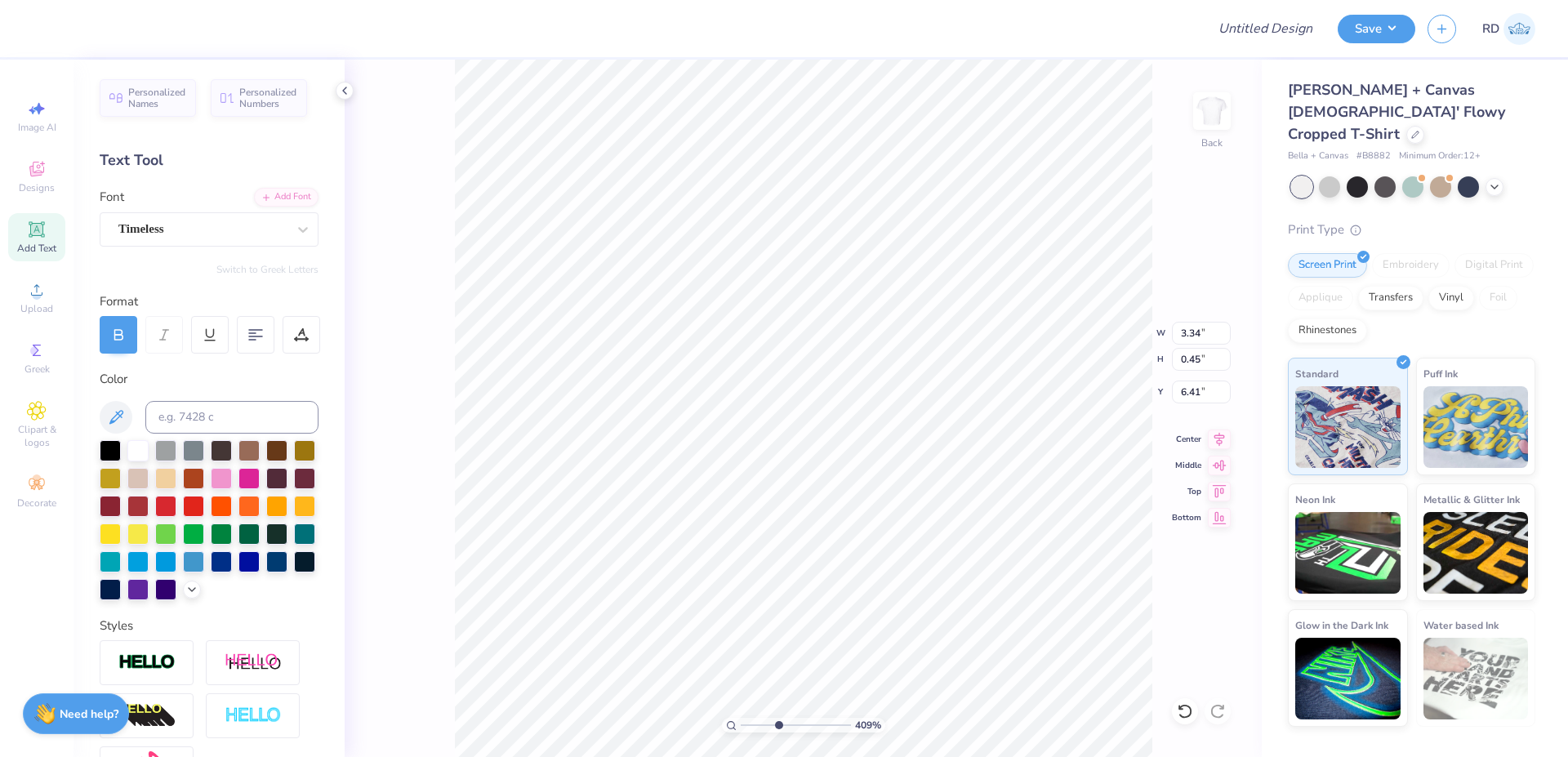
click at [1221, 428] on div "409 % Back W 3.34 3.34 " H 0.45 0.45 " Y 6.41 6.41 " Center Middle Top Bottom" at bounding box center [803, 408] width 917 height 698
click at [1221, 435] on div "409 % Back W 3.34 H 0.45 Y 6.41 Center Middle Top Bottom" at bounding box center [803, 408] width 917 height 698
click at [1217, 434] on icon at bounding box center [1219, 437] width 23 height 19
type input "7.00"
type input "5.80"
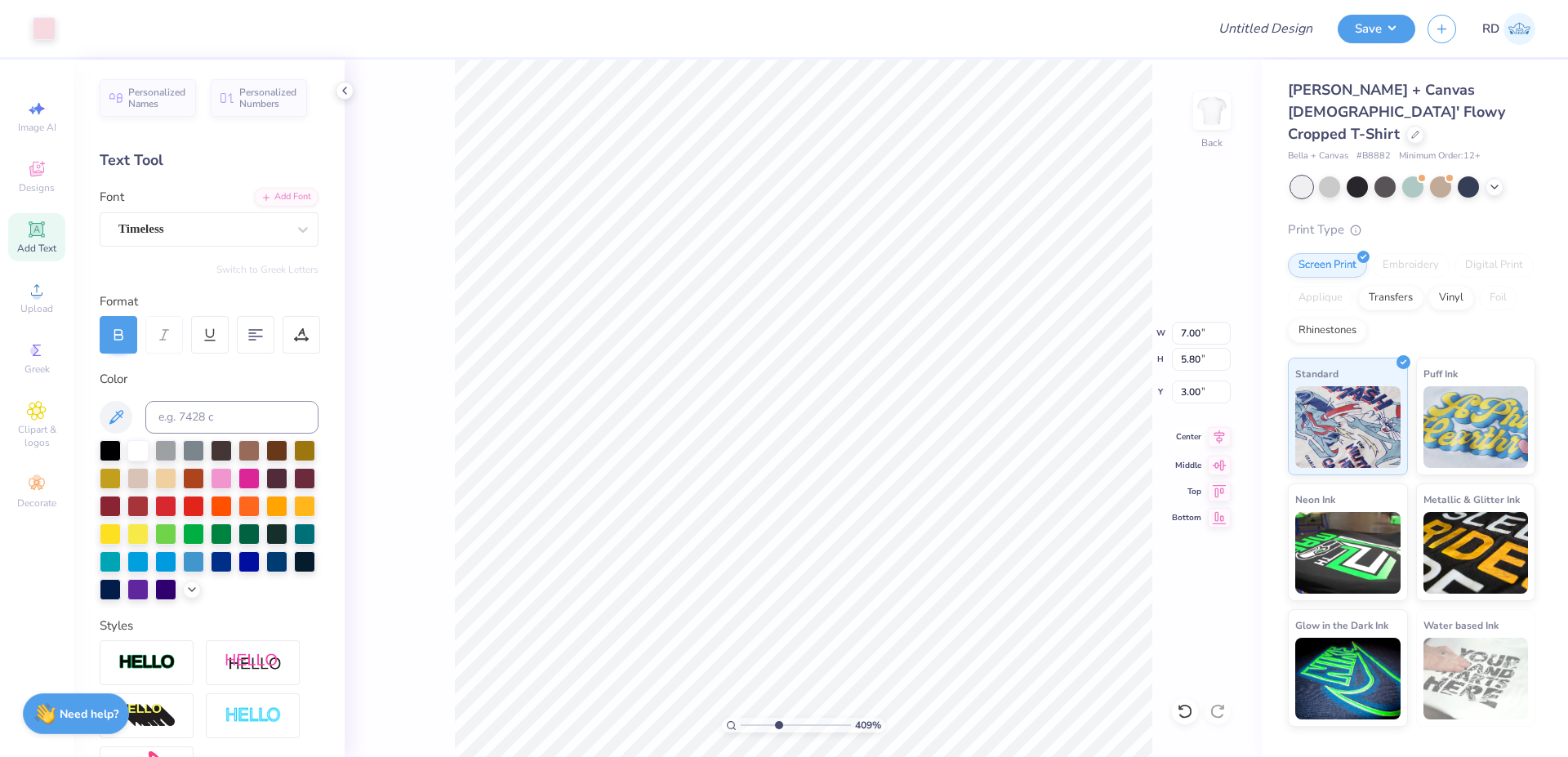
type input "3.00"
type input "3.34"
type input "0.45"
type input "6.39"
click at [1224, 434] on icon at bounding box center [1220, 436] width 11 height 14
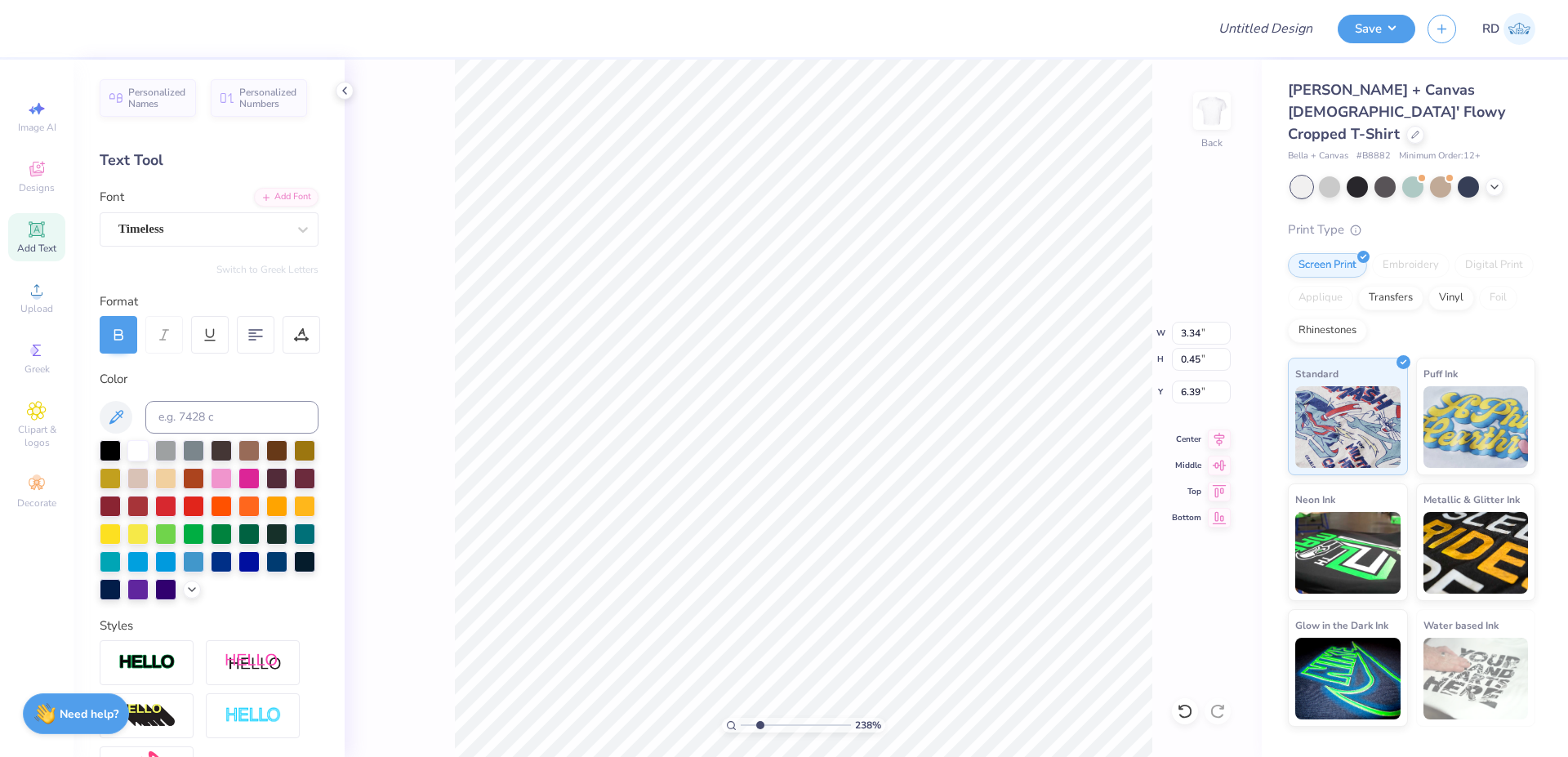
click at [759, 724] on input "range" at bounding box center [796, 725] width 110 height 15
type input "2.38"
type input "4.72"
type input "1.09"
type input "5.05"
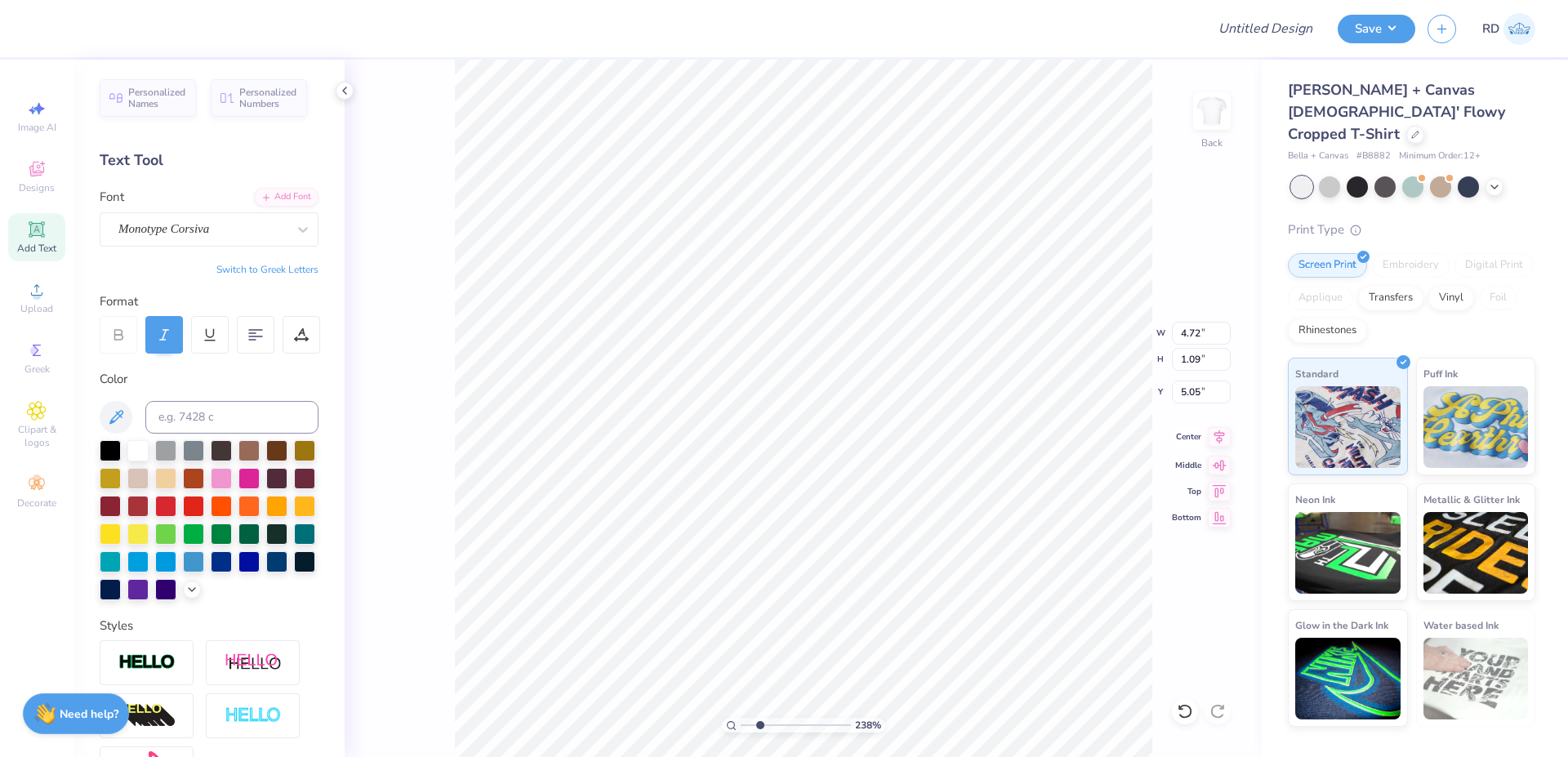
click at [1225, 441] on icon at bounding box center [1219, 437] width 23 height 19
drag, startPoint x: 783, startPoint y: 728, endPoint x: 884, endPoint y: 722, distance: 101.2
type input "10"
click at [845, 722] on input "range" at bounding box center [793, 725] width 105 height 15
type input "5.07"
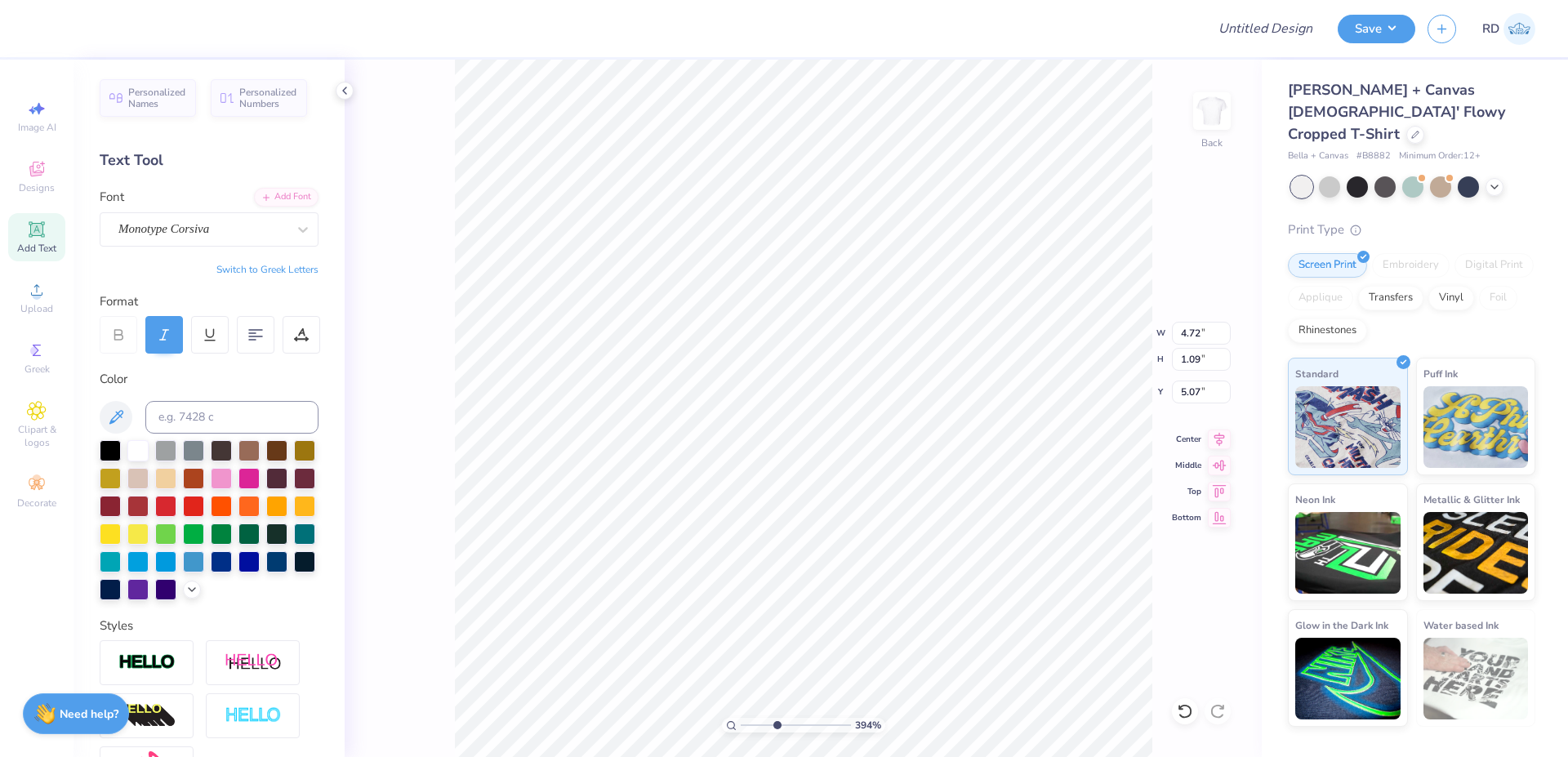
drag, startPoint x: 796, startPoint y: 723, endPoint x: 777, endPoint y: 723, distance: 19.0
click at [777, 723] on input "range" at bounding box center [796, 725] width 110 height 15
drag, startPoint x: 776, startPoint y: 727, endPoint x: 743, endPoint y: 727, distance: 33.0
type input "1"
click at [743, 727] on input "range" at bounding box center [796, 725] width 110 height 15
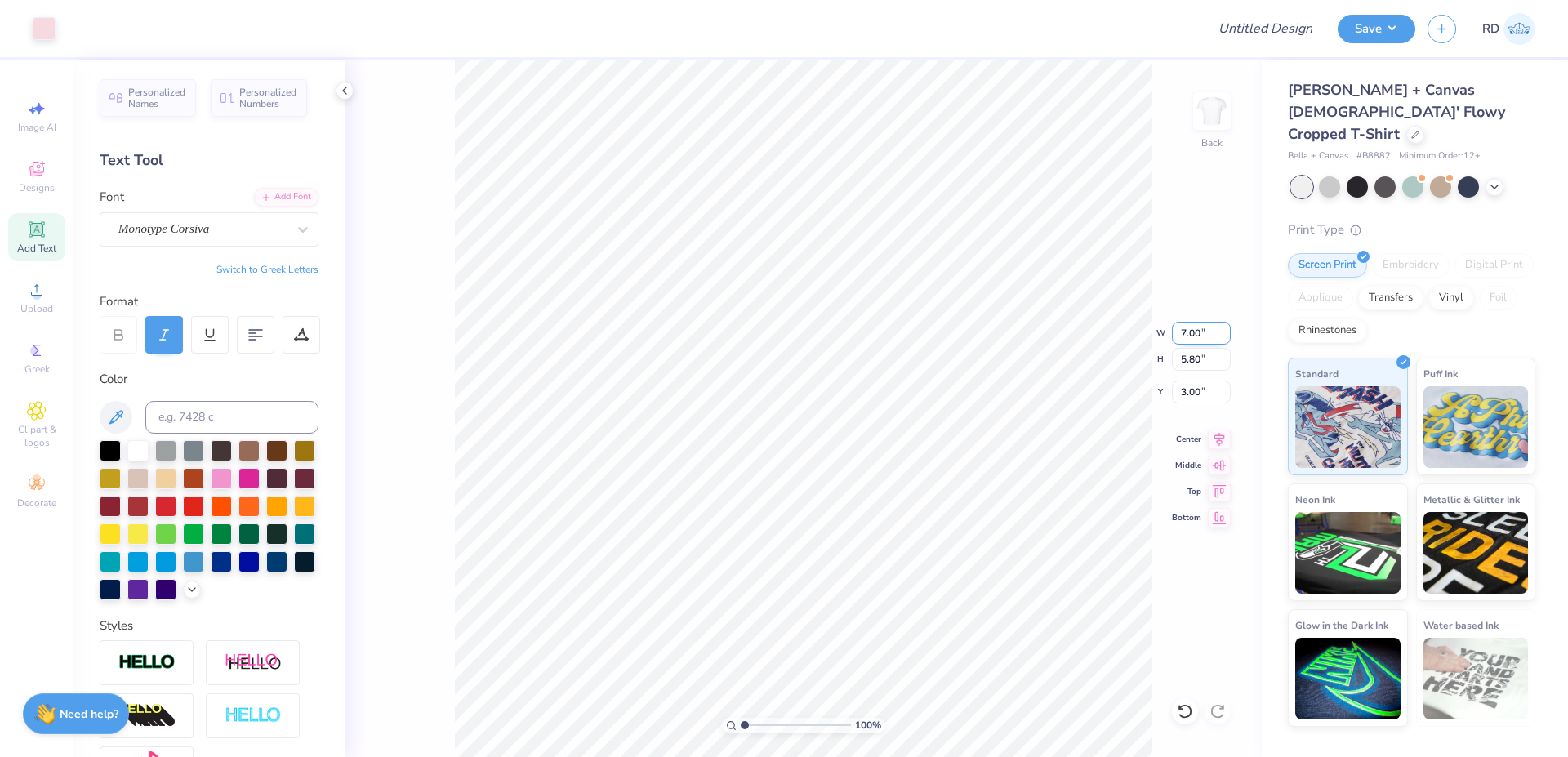
click at [1191, 329] on input "7.00" at bounding box center [1202, 333] width 58 height 23
type input "8.00"
type input "6.63"
click at [1198, 395] on input "2.59" at bounding box center [1202, 391] width 58 height 23
type input "3.00"
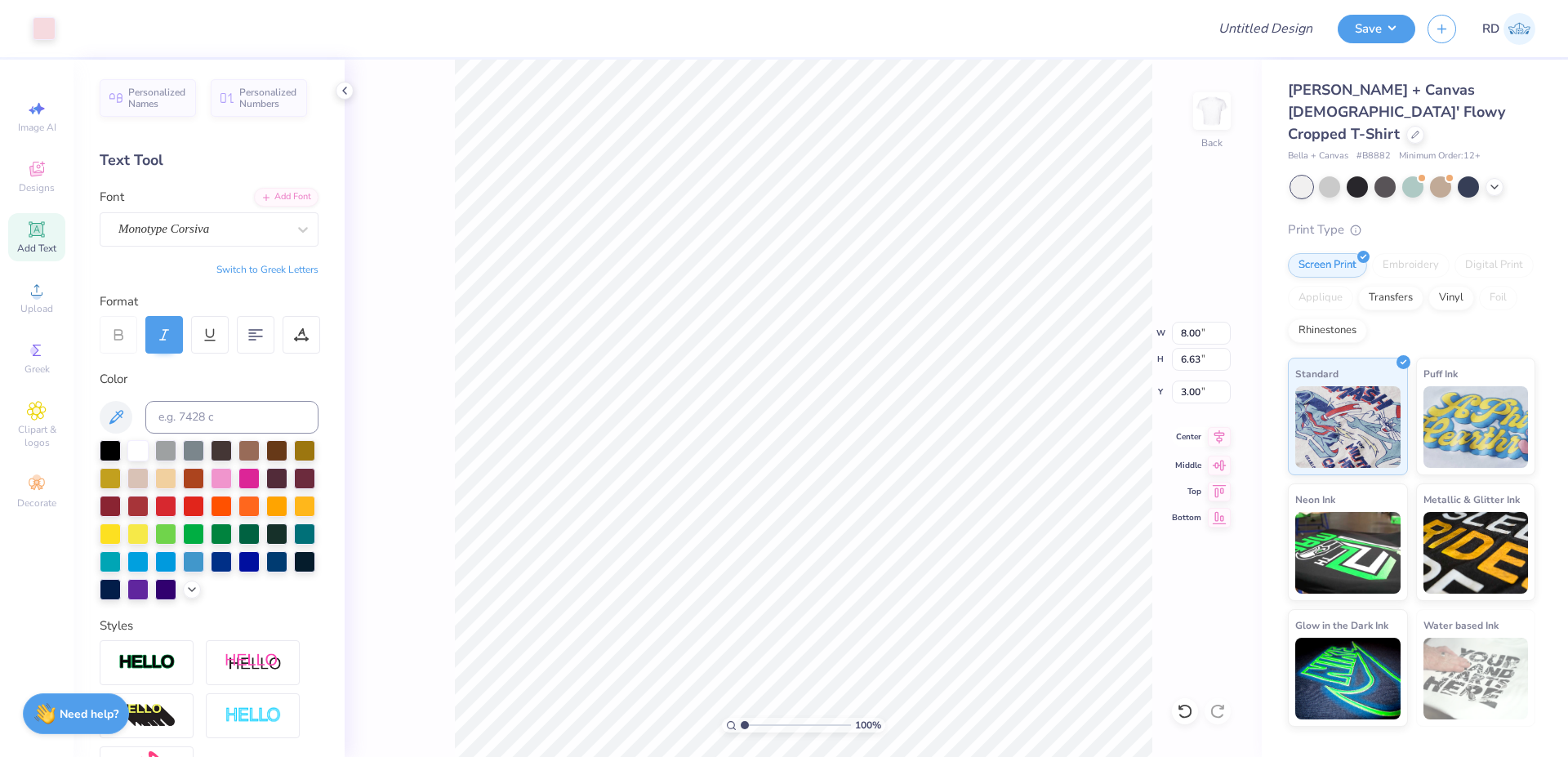
click at [1219, 434] on icon at bounding box center [1219, 437] width 23 height 19
click at [1222, 436] on icon at bounding box center [1220, 436] width 11 height 14
click at [1213, 441] on icon at bounding box center [1219, 437] width 23 height 19
click at [1224, 435] on icon at bounding box center [1220, 436] width 11 height 14
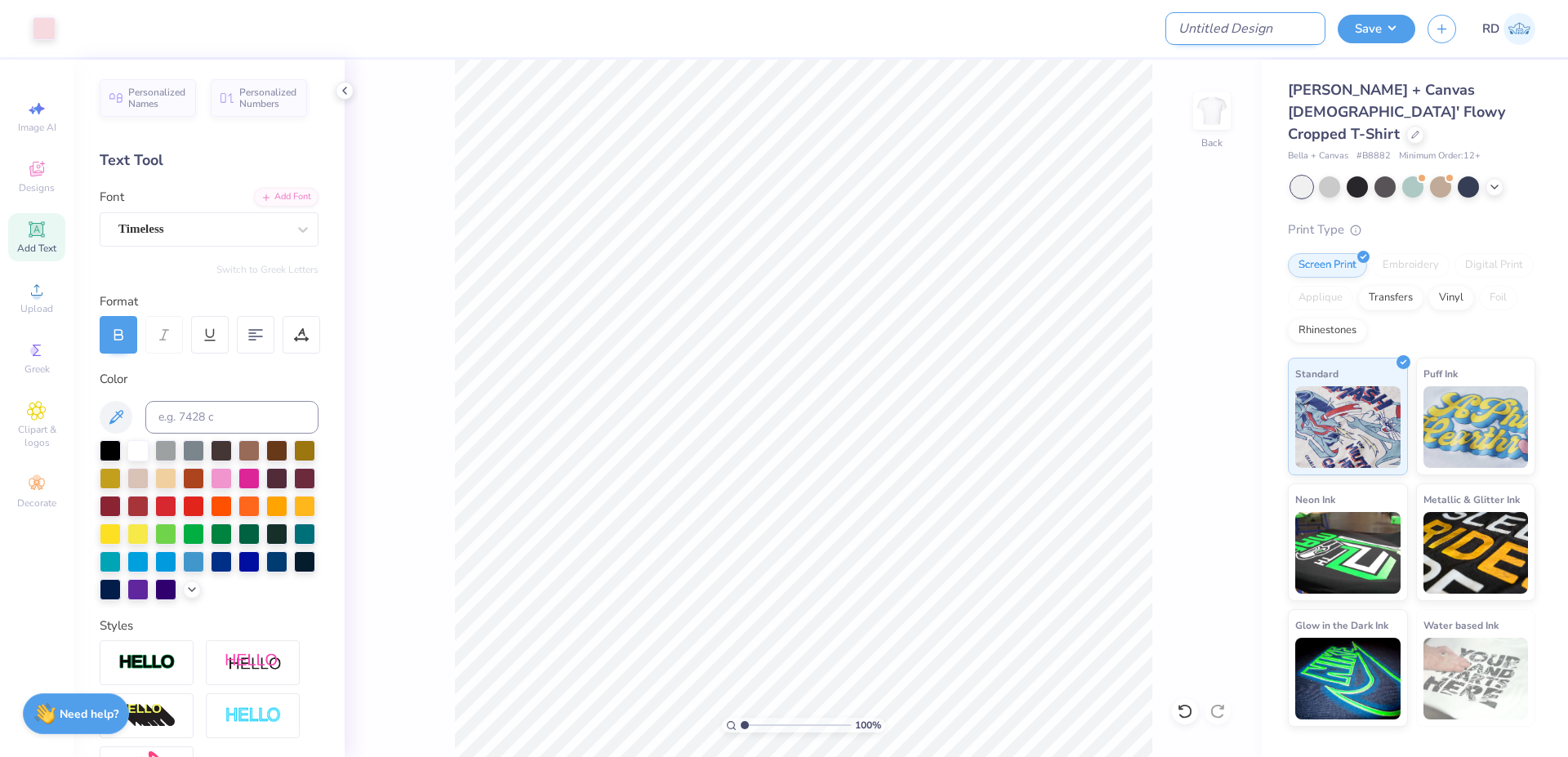
click at [1289, 16] on input "Design Title" at bounding box center [1245, 28] width 160 height 33
paste input "FPS239847"
type input "FPS239847"
click at [1392, 32] on button "Save" at bounding box center [1376, 26] width 77 height 28
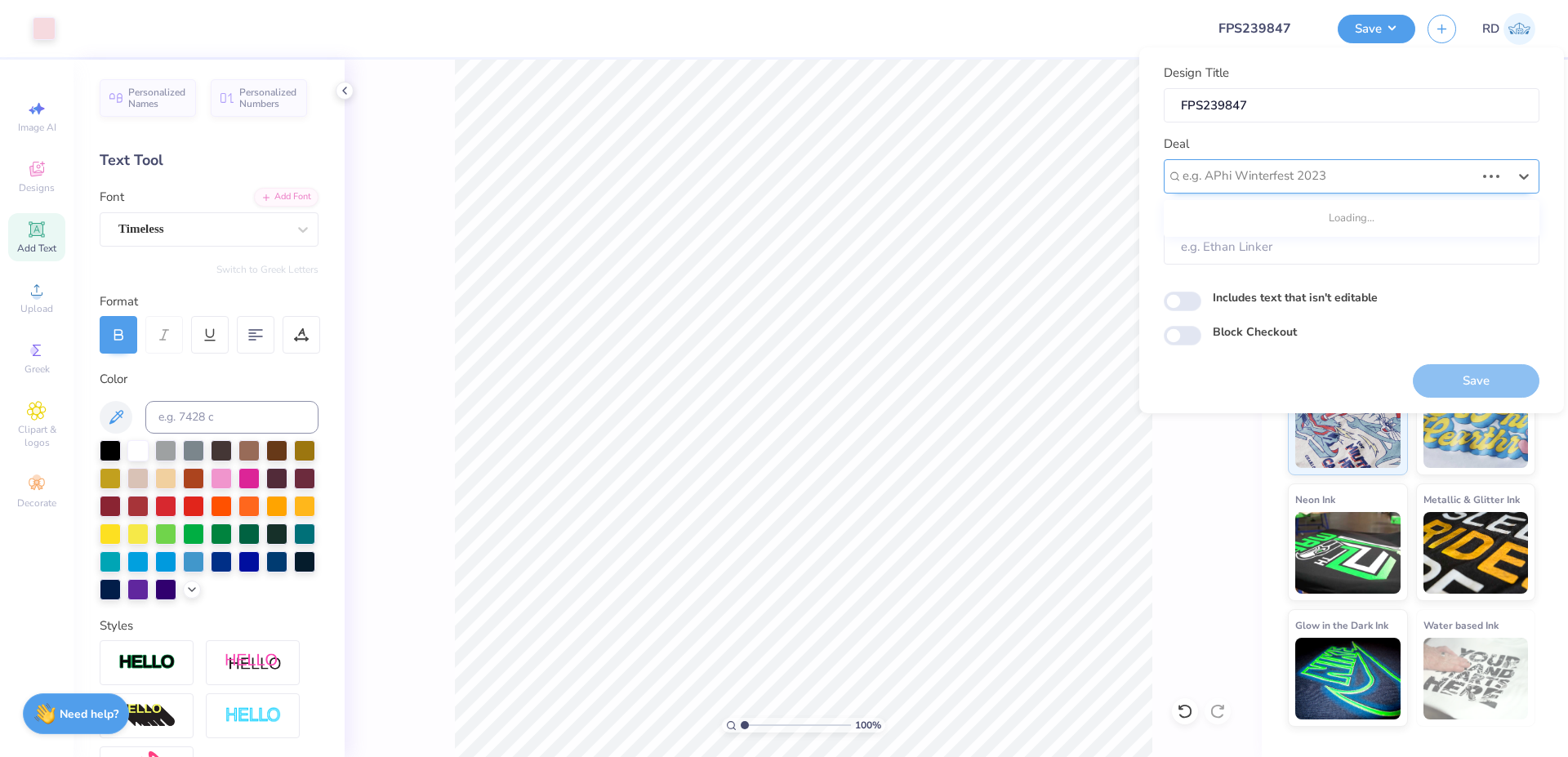
click at [1264, 179] on div at bounding box center [1328, 176] width 293 height 22
click at [1313, 214] on div "Design Tool Gallery" at bounding box center [1352, 221] width 363 height 27
type input "gallery"
type input "Design Tool Gallery User"
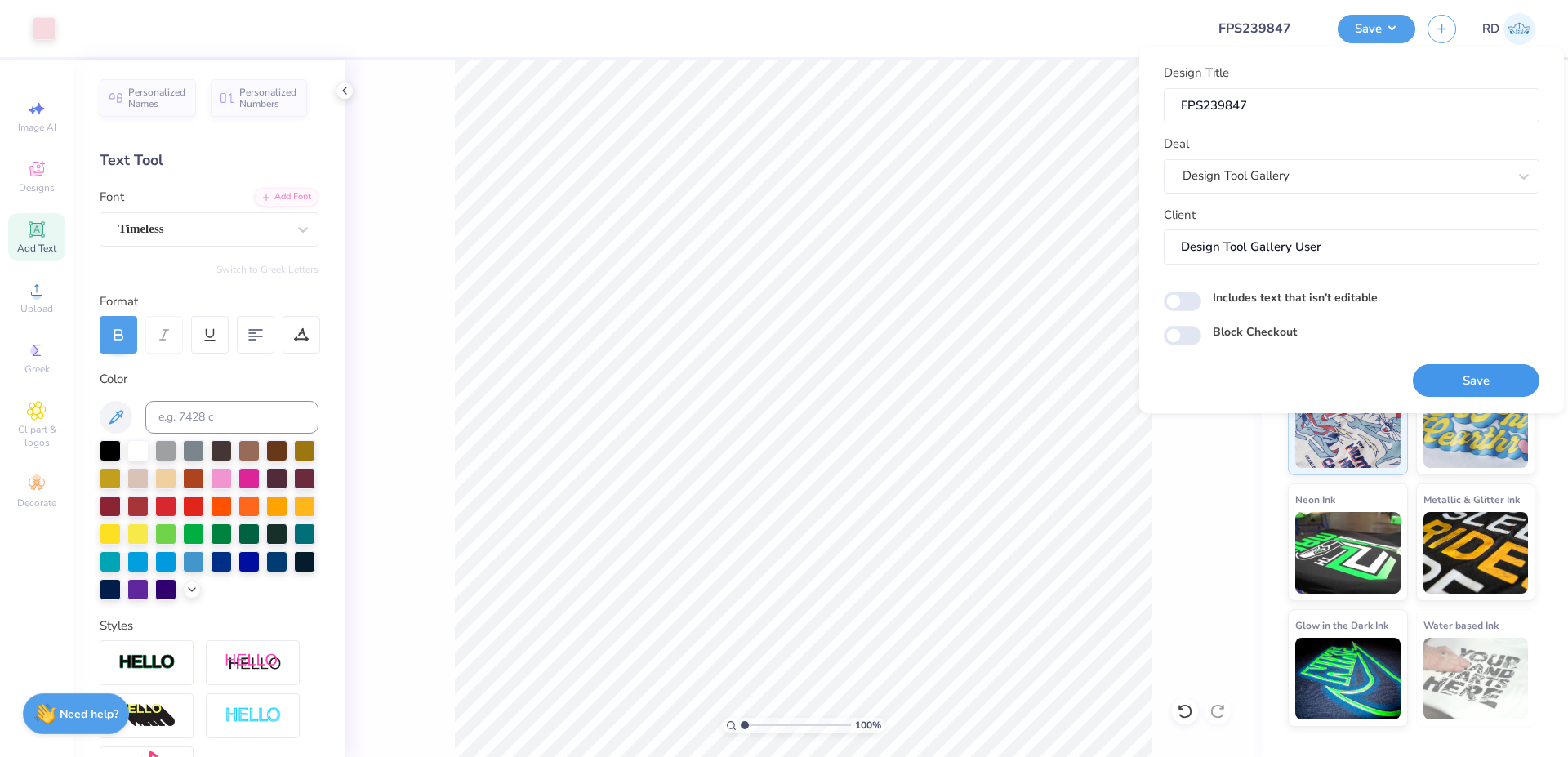
click at [1470, 377] on button "Save" at bounding box center [1476, 381] width 127 height 34
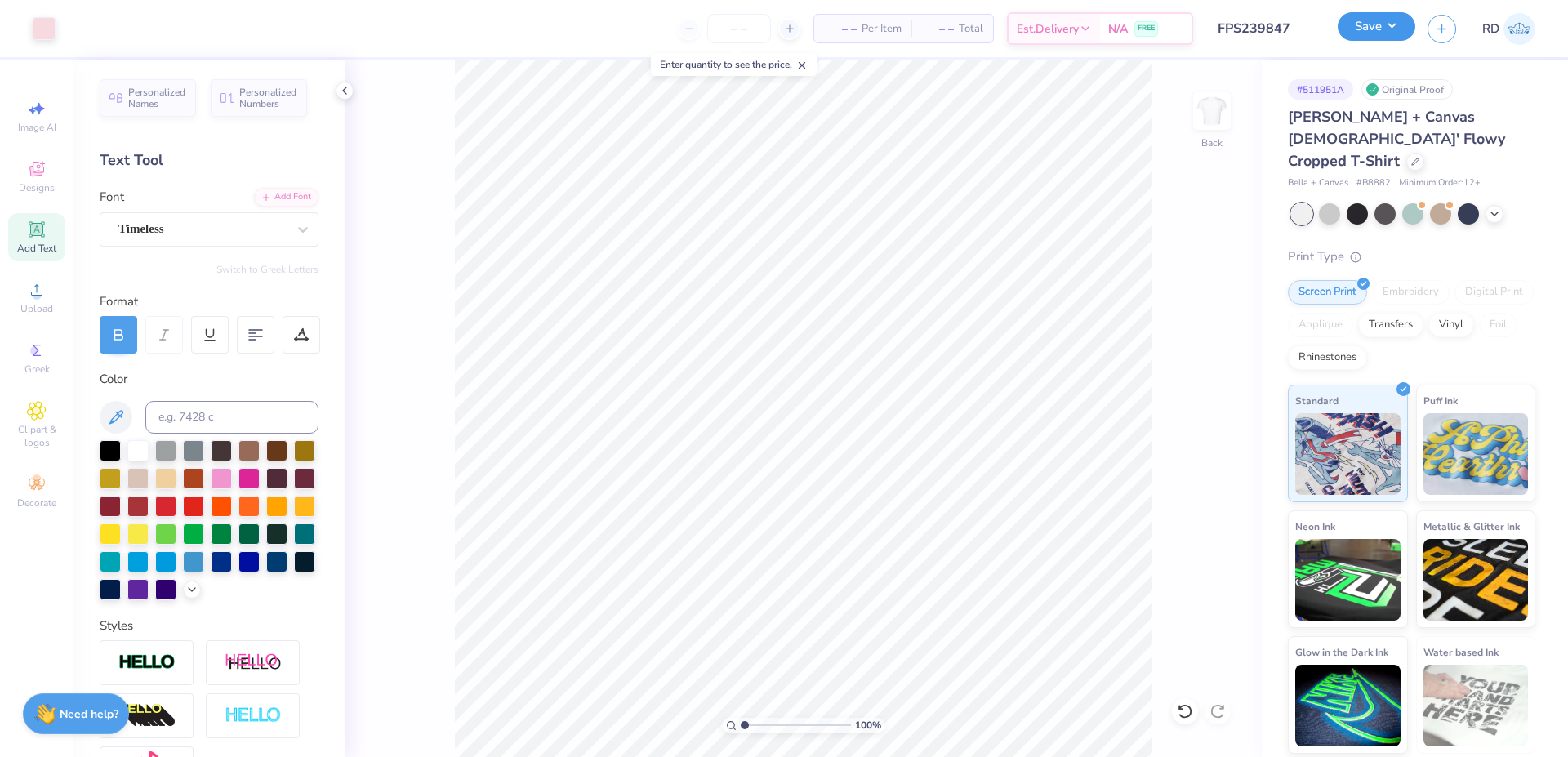
click at [1398, 26] on button "Save" at bounding box center [1376, 26] width 77 height 28
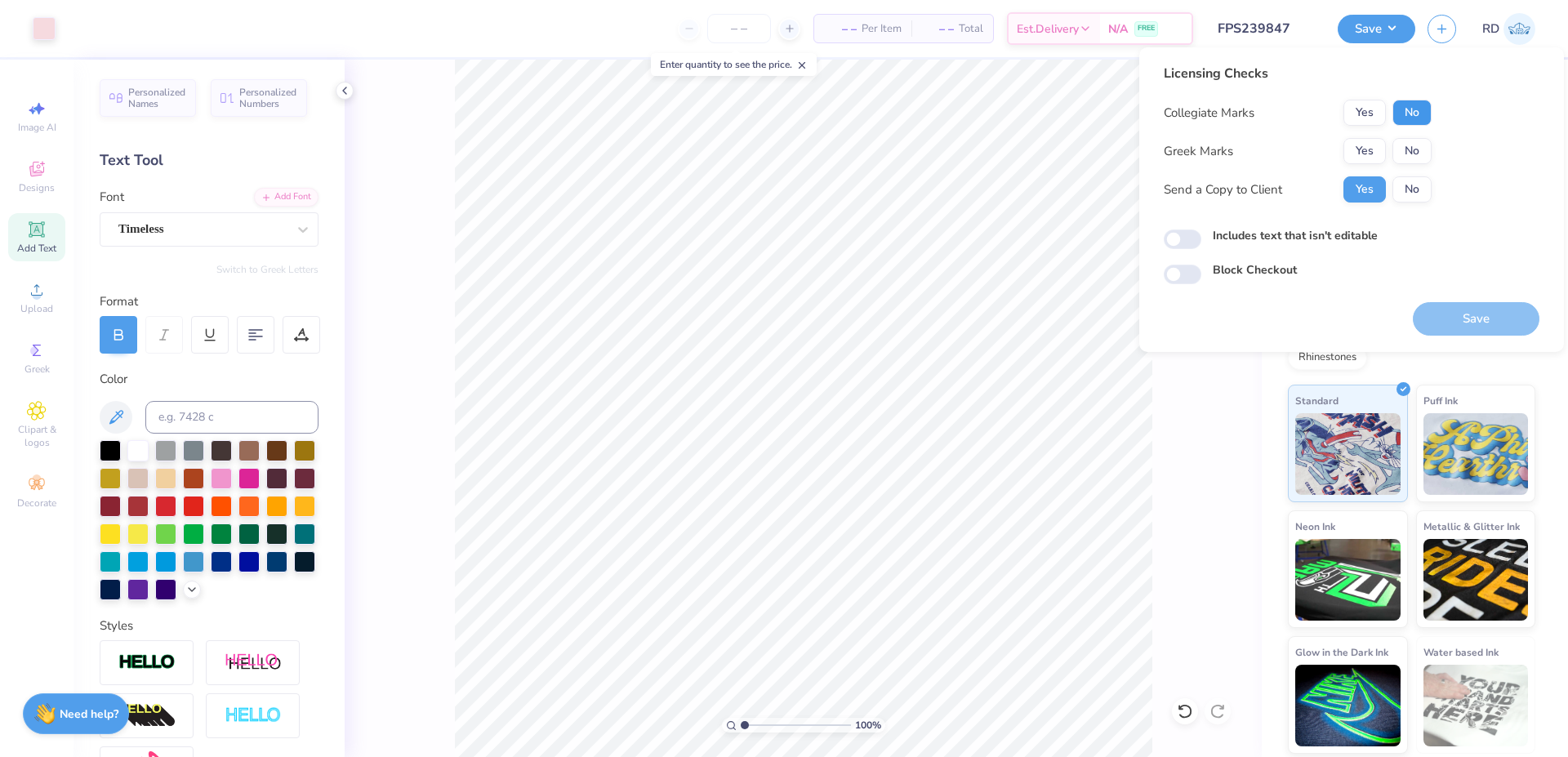
click at [1418, 108] on button "No" at bounding box center [1411, 112] width 39 height 26
click at [1381, 156] on button "Yes" at bounding box center [1365, 150] width 43 height 26
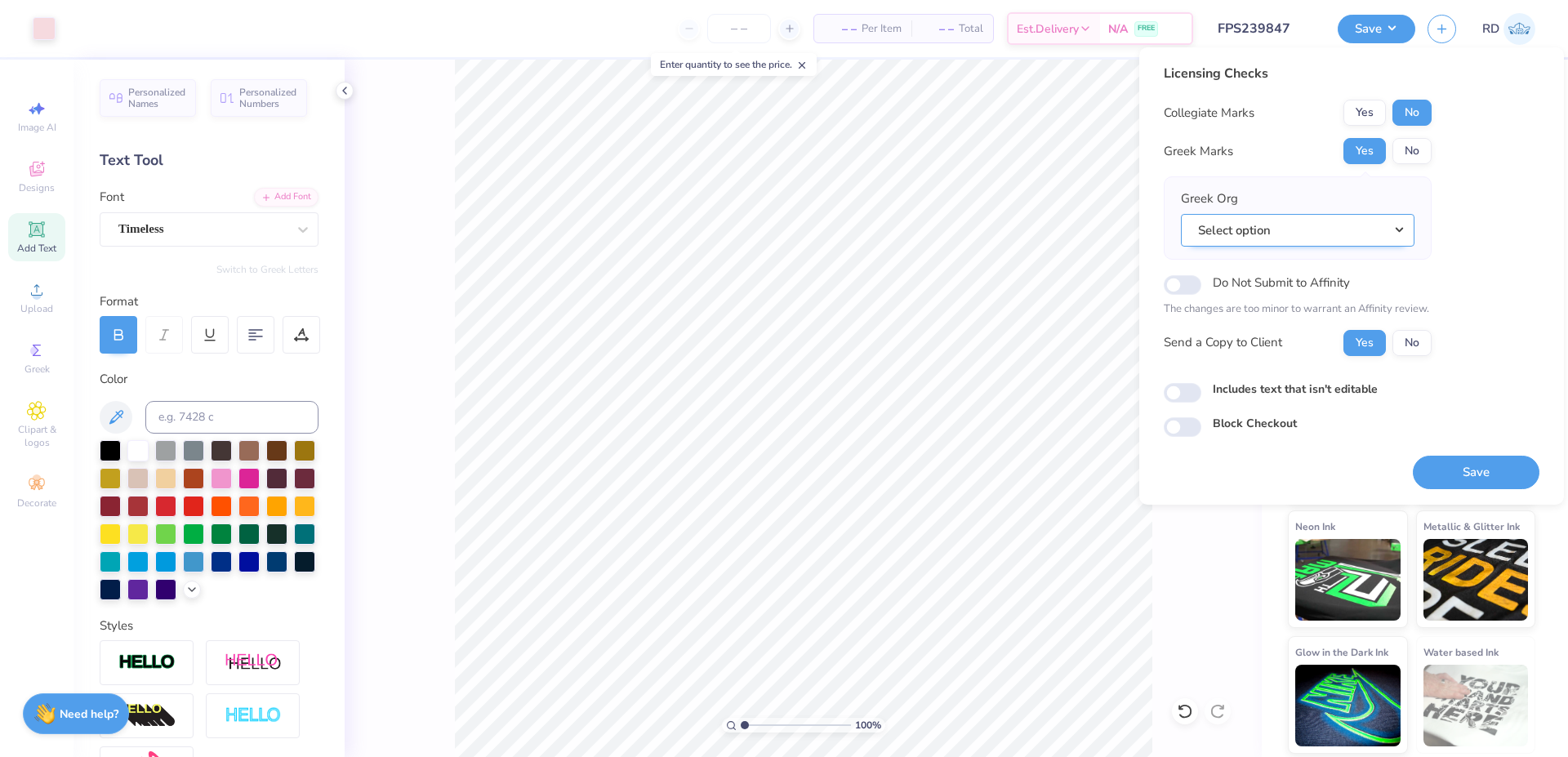
click at [1402, 232] on button "Select option" at bounding box center [1297, 231] width 233 height 34
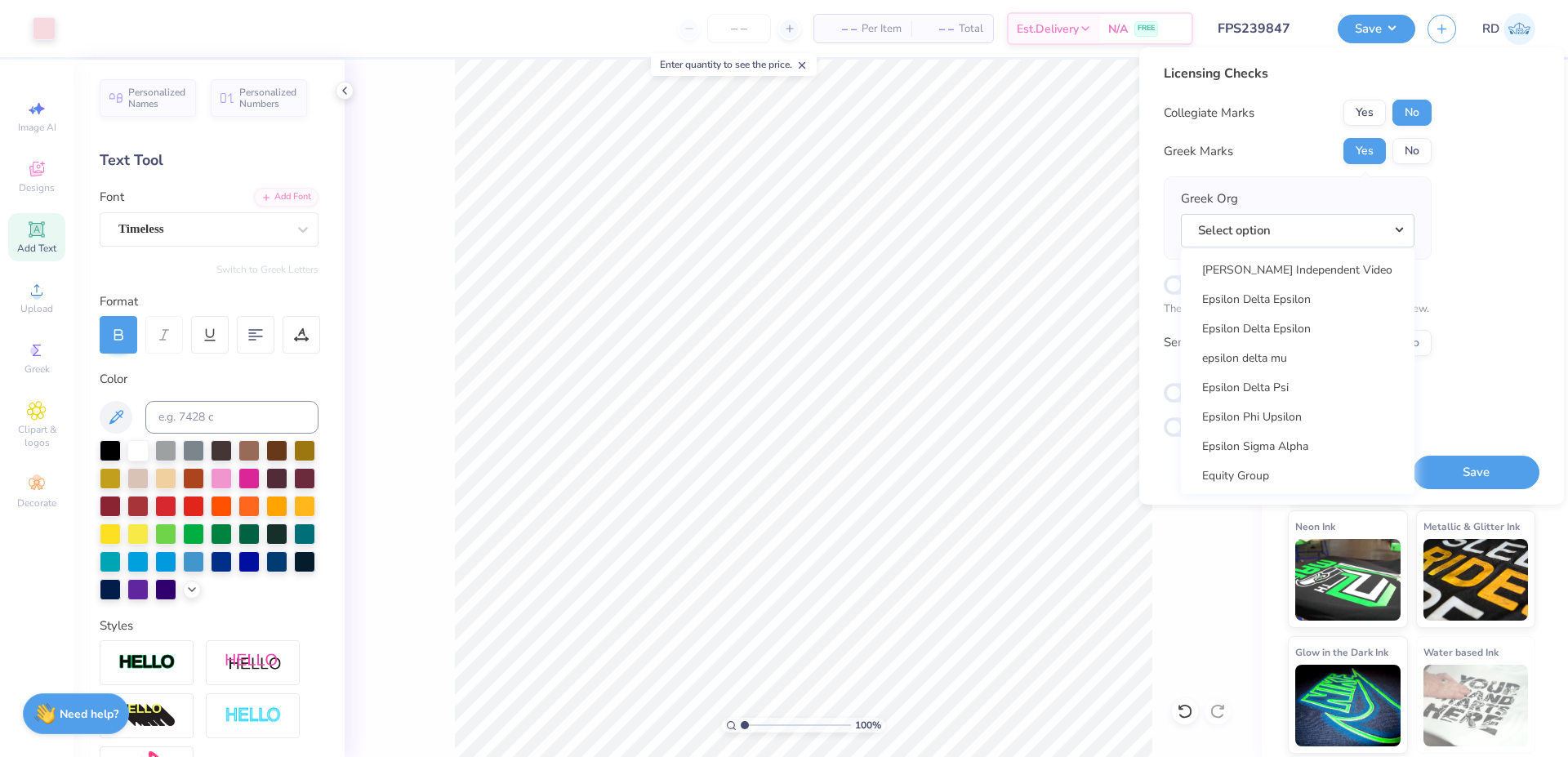
scroll to position [4403, 0]
click at [1258, 304] on link "Delta Zeta" at bounding box center [1298, 307] width 221 height 27
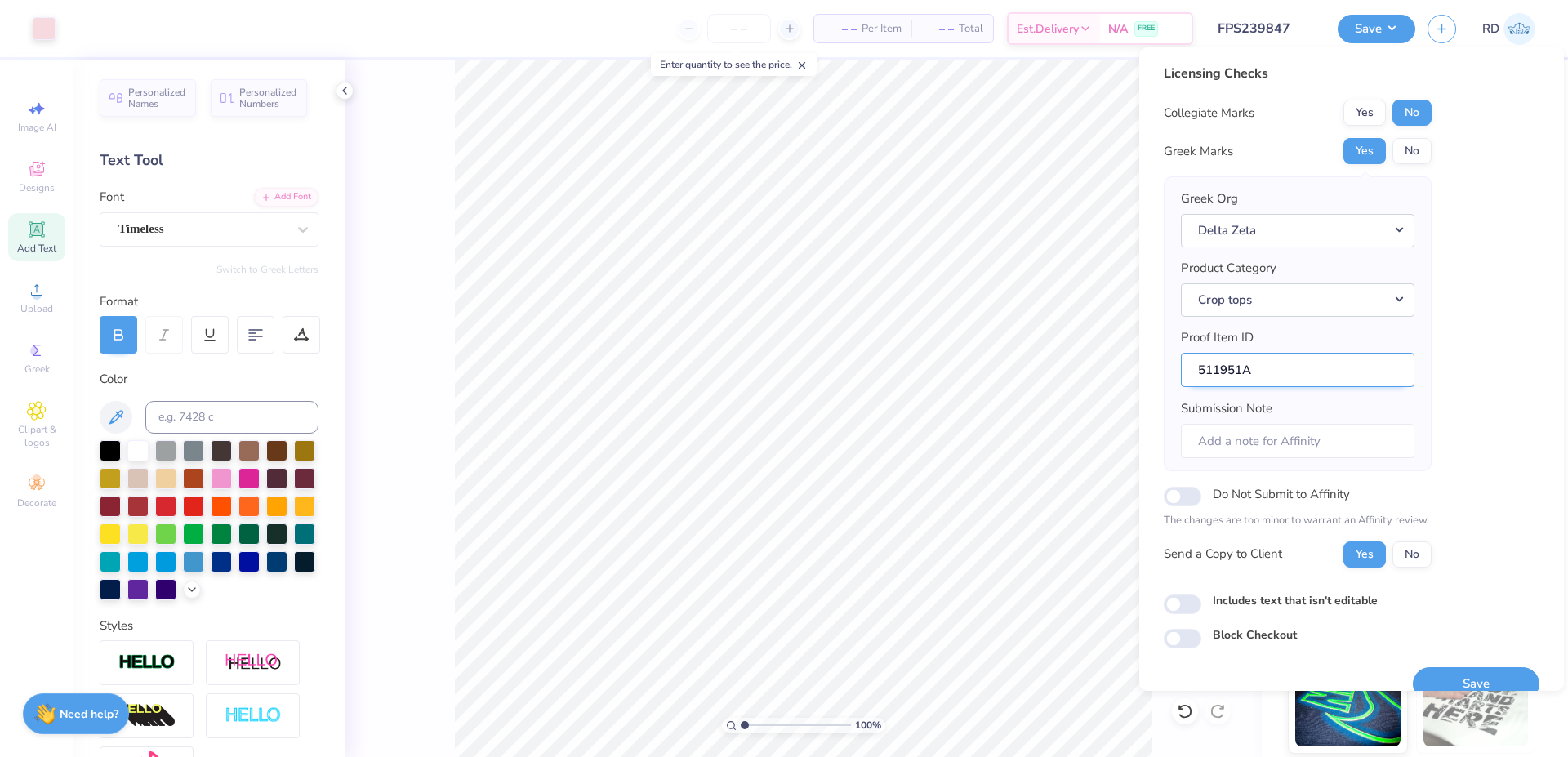
drag, startPoint x: 1243, startPoint y: 371, endPoint x: 1078, endPoint y: 366, distance: 165.1
click at [1181, 366] on input "511951A" at bounding box center [1297, 370] width 233 height 36
click at [1464, 679] on button "Save" at bounding box center [1476, 684] width 127 height 34
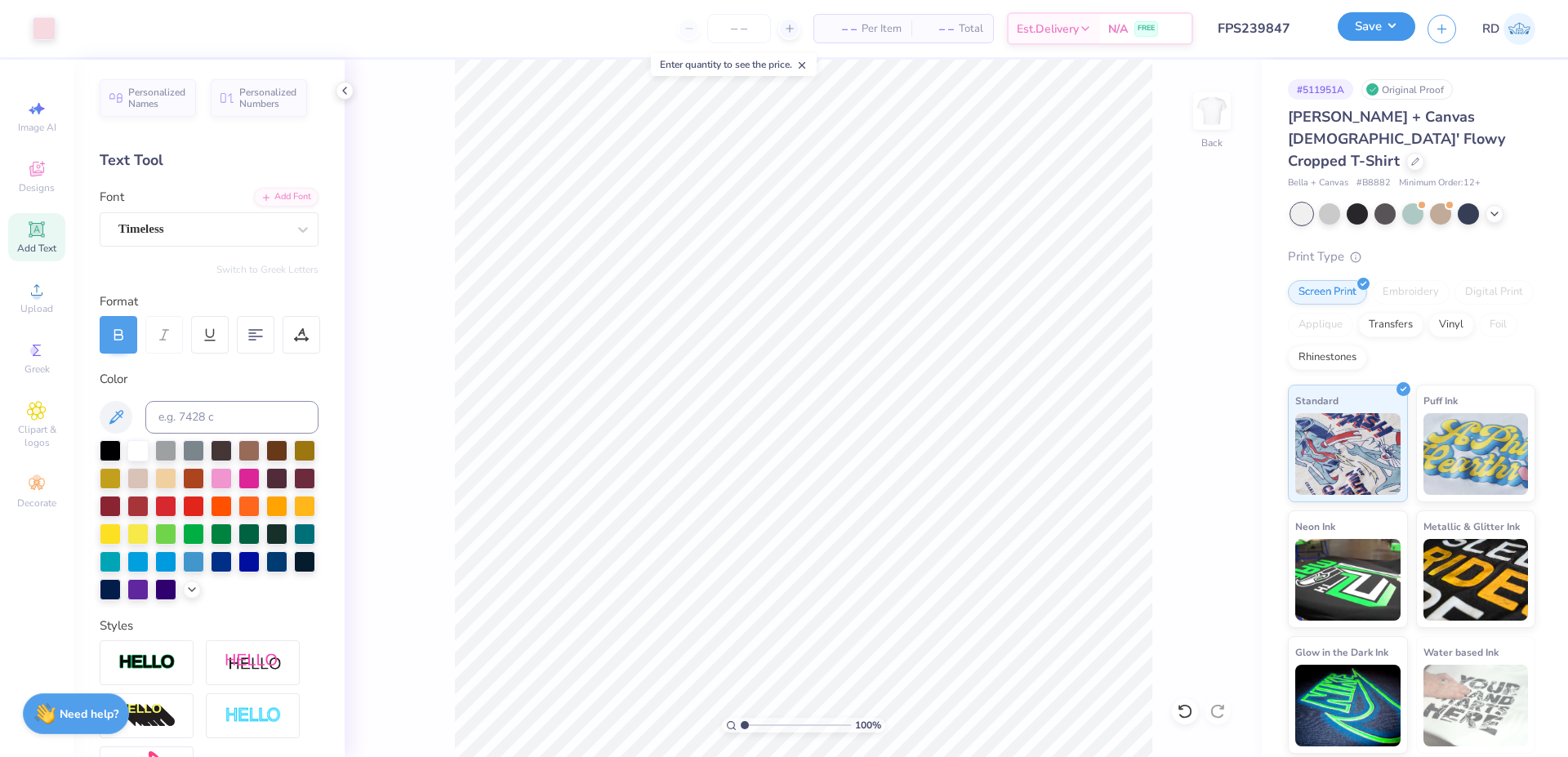
click at [1389, 27] on button "Save" at bounding box center [1376, 26] width 77 height 28
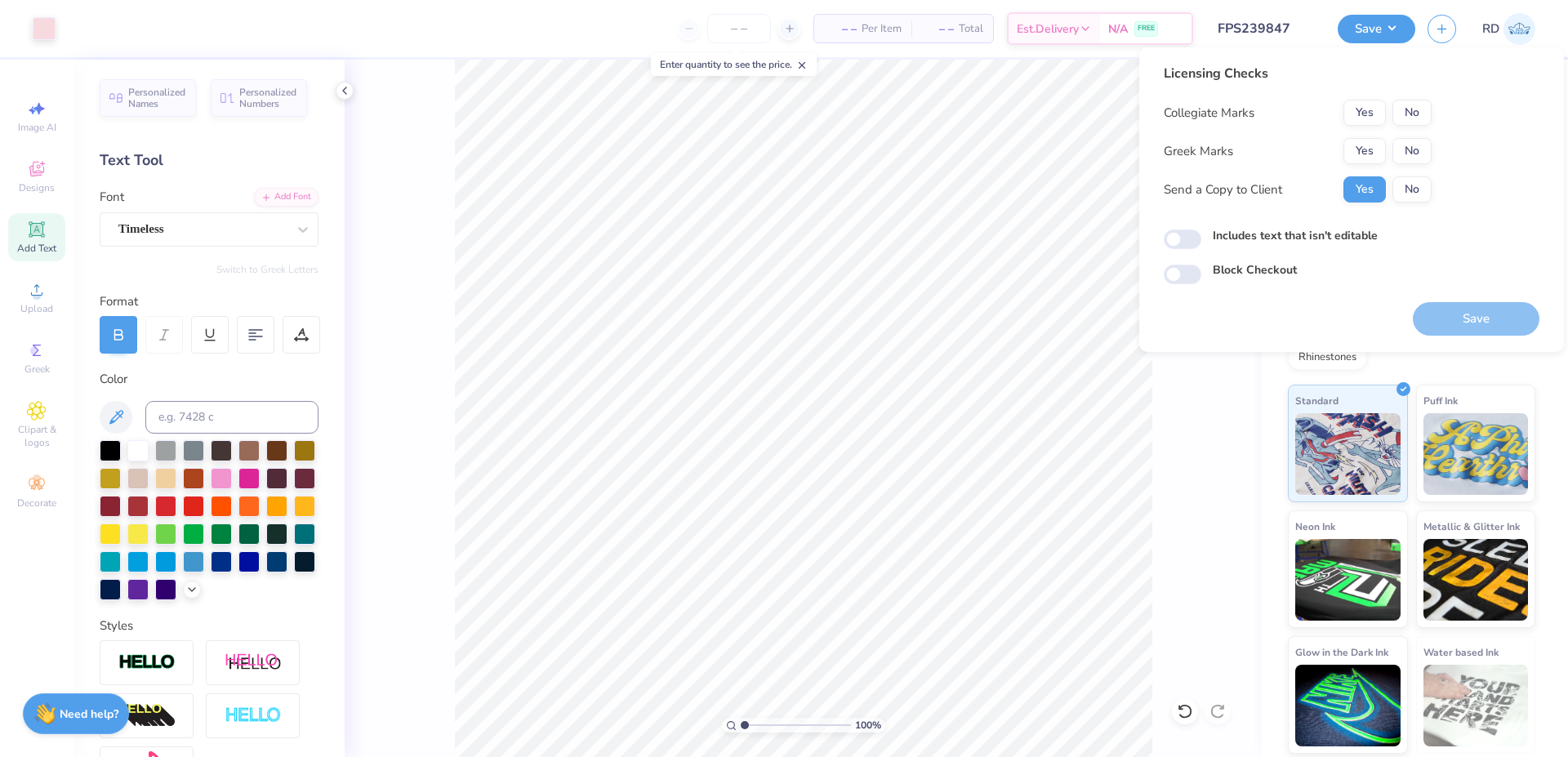
click at [1407, 98] on div "Licensing Checks Collegiate Marks Yes No Greek Marks Yes No Send a Copy to Clie…" at bounding box center [1298, 140] width 268 height 151
click at [1418, 119] on button "No" at bounding box center [1411, 112] width 39 height 26
click at [1372, 162] on button "Yes" at bounding box center [1365, 150] width 43 height 26
